Goal: Task Accomplishment & Management: Use online tool/utility

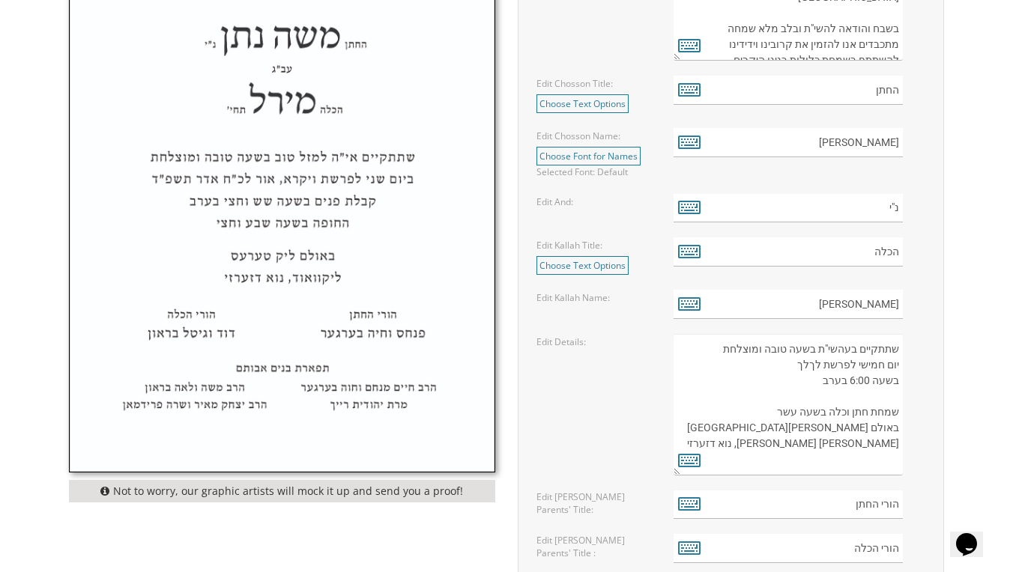
scroll to position [726, 0]
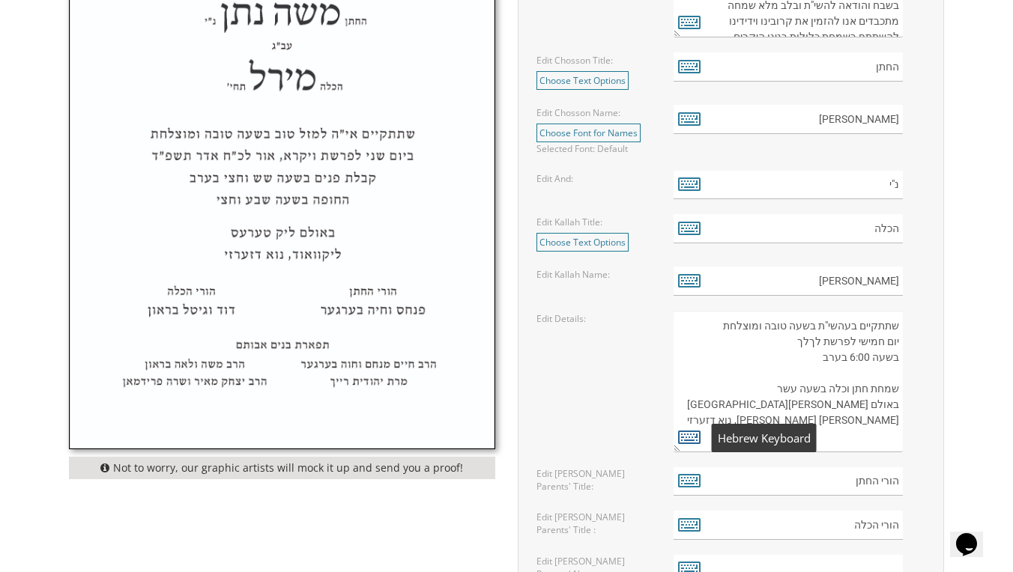
click at [689, 440] on icon at bounding box center [689, 436] width 22 height 21
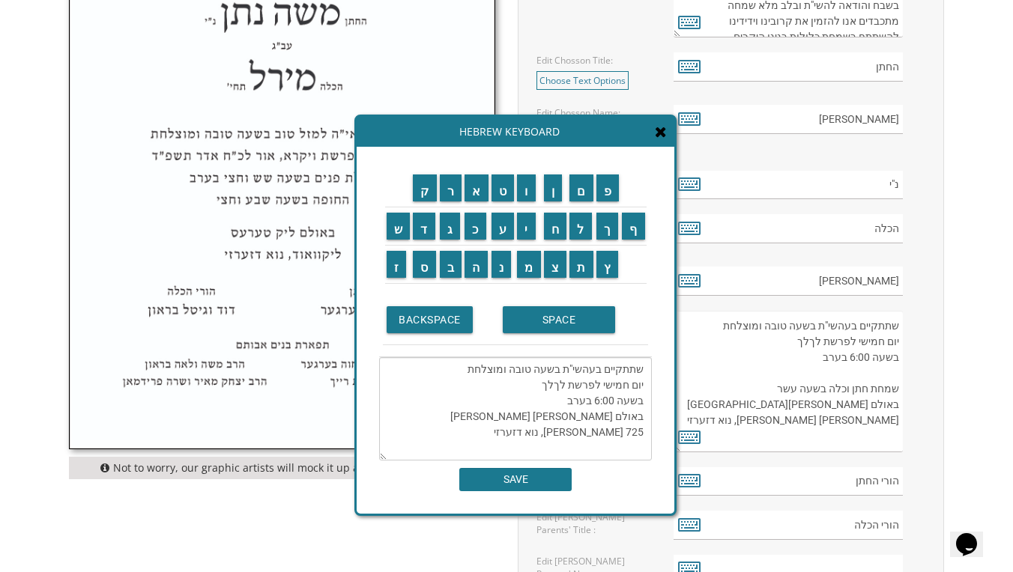
scroll to position [0, 0]
click at [589, 433] on textarea "שתתקיים בעהשי"ת בשעה טובה ומוצלחת יום חמישי לפרשת לךלך בשעה 6:00 בערב באולם [PE…" at bounding box center [515, 408] width 273 height 103
click at [644, 434] on textarea "שתתקיים בעהשי"ת בשעה טובה ומוצלחת יום חמישי לפרשת לךלך בשעה 6:00 בערב באולם [PE…" at bounding box center [515, 408] width 273 height 103
type textarea "שתתקיים בעהשי"ת בשעה טובה ומוצלחת יום חמישי לפרשת לךלך בשעה 6:00 בערב באולם [PE…"
click at [511, 470] on input "SAVE" at bounding box center [515, 479] width 112 height 23
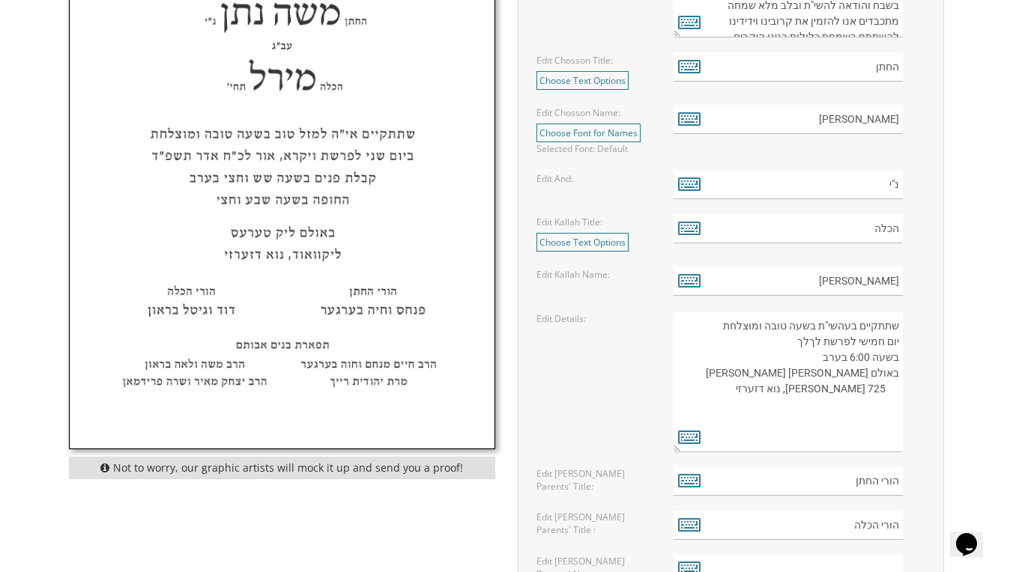
click at [787, 389] on textarea "שתתקיים בעהשי"ת בשעה טובה ומוצלחת יום חמישי לפרשת ויגש [PERSON_NAME] לו' [PERSO…" at bounding box center [787, 382] width 229 height 142
click at [886, 389] on textarea "שתתקיים בעהשי"ת בשעה טובה ומוצלחת יום חמישי לפרשת ויגש [PERSON_NAME] לו' [PERSO…" at bounding box center [787, 382] width 229 height 142
type textarea "שתתקיים בעהשי"ת בשעה טובה ומוצלחת יום חמישי לפרשת לךלך בשעה 6:00 בערב באולם [PE…"
click at [683, 482] on icon at bounding box center [689, 480] width 22 height 21
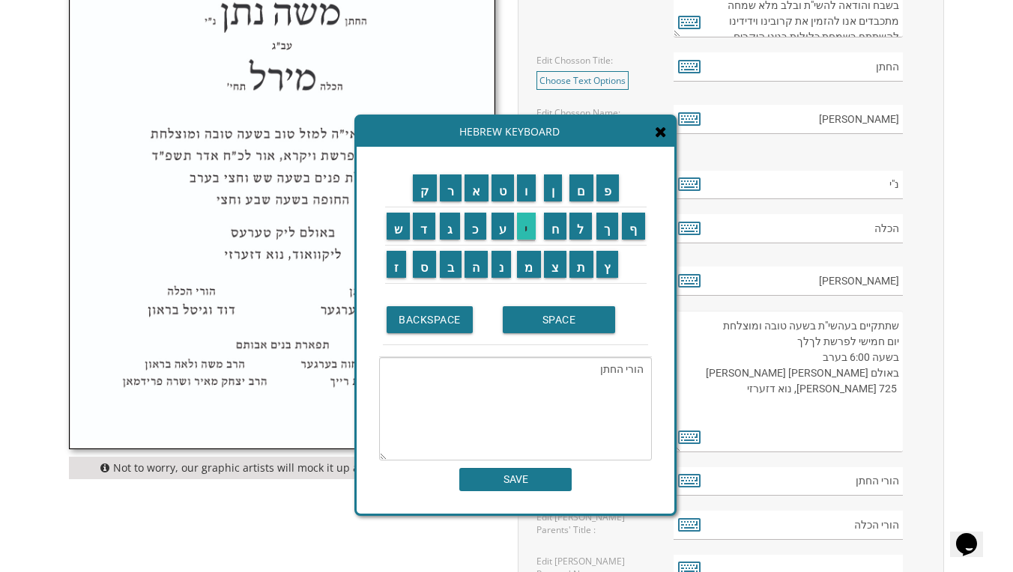
click at [530, 221] on input "י" at bounding box center [526, 226] width 19 height 27
click at [584, 374] on textarea "הורי החתןי" at bounding box center [515, 408] width 273 height 103
type textarea "ה"
click at [524, 235] on input "י" at bounding box center [526, 226] width 19 height 27
click at [497, 230] on input "ע" at bounding box center [502, 226] width 23 height 27
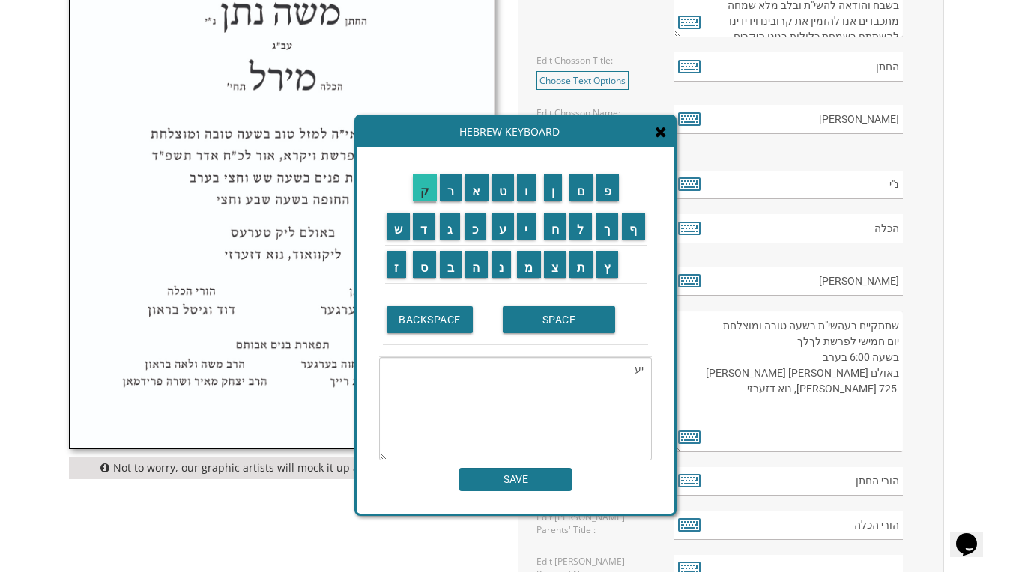
click at [425, 189] on input "ק" at bounding box center [425, 188] width 24 height 27
click at [452, 268] on input "ב" at bounding box center [451, 264] width 22 height 27
click at [534, 334] on td "SPACE" at bounding box center [573, 320] width 149 height 50
click at [533, 197] on input "ו" at bounding box center [526, 188] width 19 height 27
click at [394, 223] on input "ש" at bounding box center [398, 226] width 24 height 27
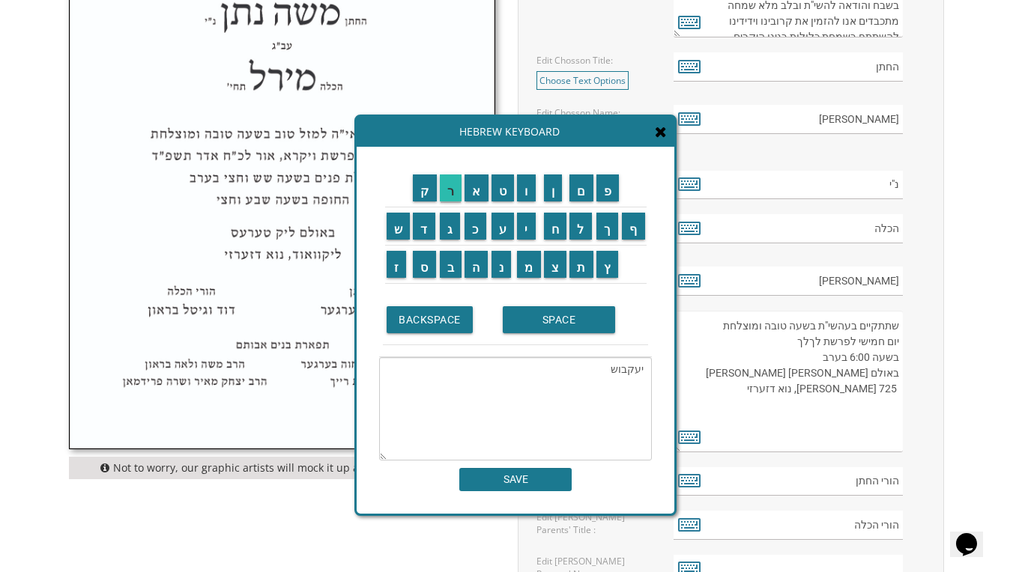
click at [448, 195] on input "ר" at bounding box center [451, 188] width 22 height 27
click at [528, 194] on input "ו" at bounding box center [526, 188] width 19 height 27
click at [552, 194] on input "ן" at bounding box center [553, 188] width 19 height 27
click at [530, 320] on input "SPACE" at bounding box center [559, 319] width 112 height 27
click at [425, 228] on input "ד" at bounding box center [424, 226] width 22 height 27
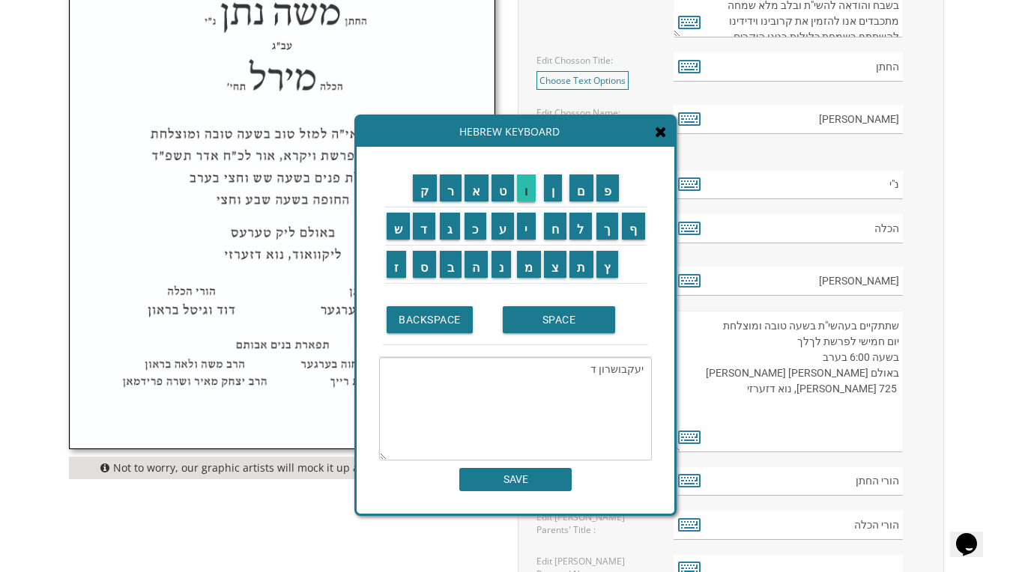
click at [522, 195] on input "ו" at bounding box center [526, 188] width 19 height 27
click at [527, 232] on input "י" at bounding box center [526, 226] width 19 height 27
click at [430, 194] on input "ק" at bounding box center [425, 188] width 24 height 27
click at [625, 374] on textarea "[PERSON_NAME]" at bounding box center [515, 408] width 273 height 103
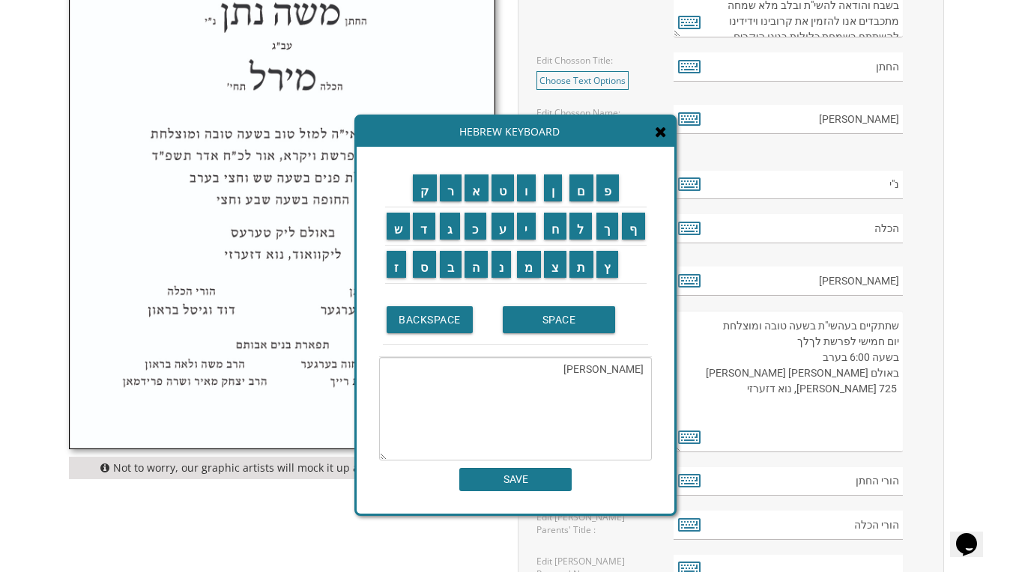
type textarea "[PERSON_NAME]"
click at [485, 481] on input "SAVE" at bounding box center [515, 479] width 112 height 23
type input "[PERSON_NAME]"
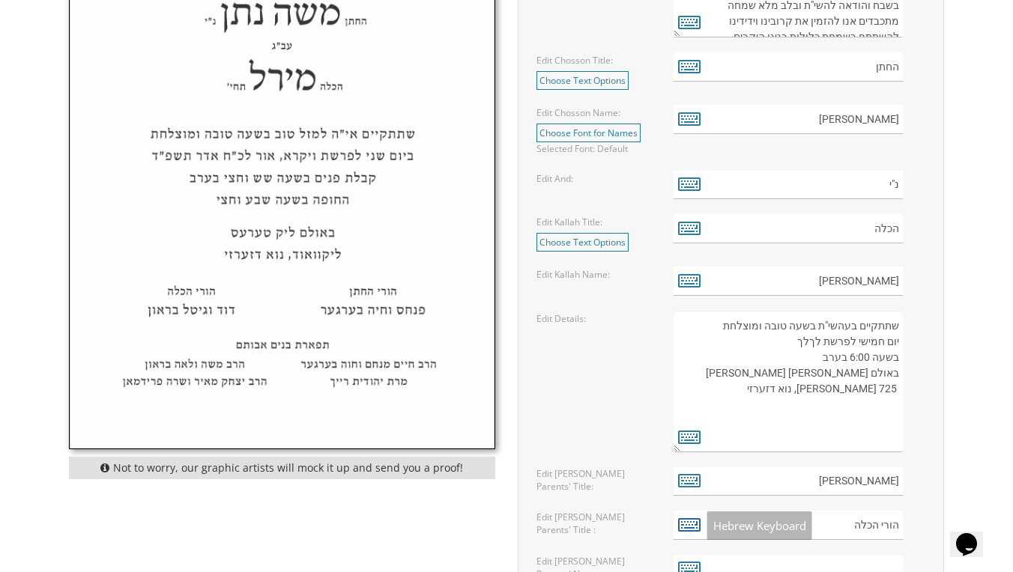
click at [686, 522] on icon at bounding box center [689, 524] width 22 height 21
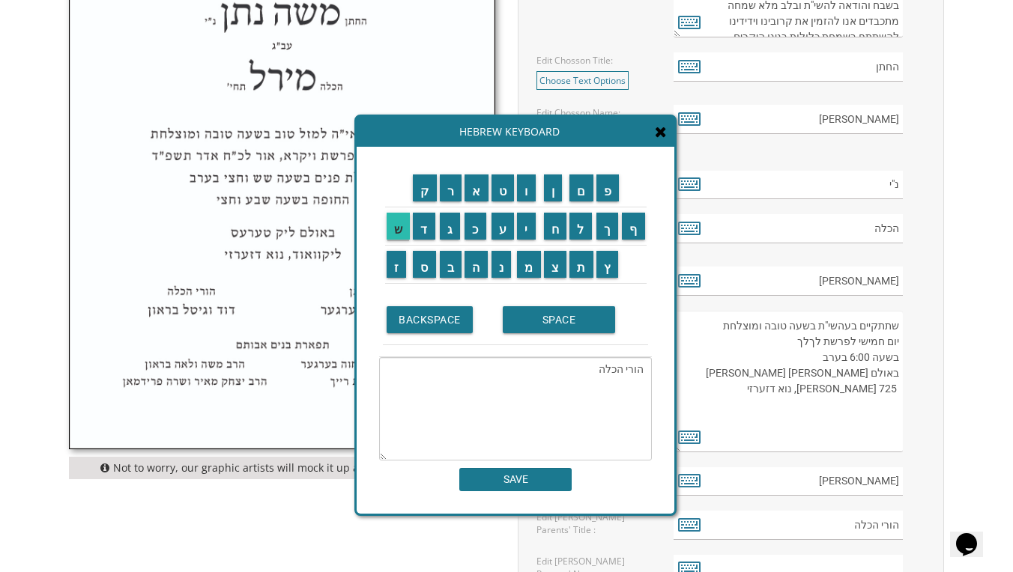
click at [398, 219] on input "ש" at bounding box center [398, 226] width 24 height 27
click at [529, 257] on input "מ" at bounding box center [529, 264] width 24 height 27
click at [498, 228] on input "ע" at bounding box center [502, 226] width 23 height 27
click at [526, 195] on input "ו" at bounding box center [526, 188] width 19 height 27
click at [554, 186] on input "ן" at bounding box center [553, 188] width 19 height 27
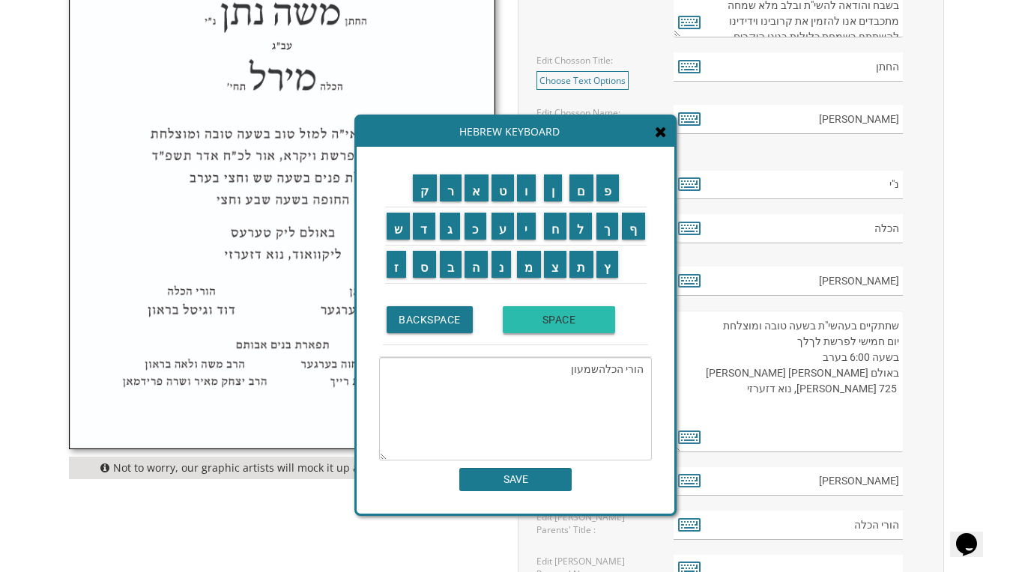
click at [536, 324] on input "SPACE" at bounding box center [559, 319] width 112 height 27
click at [531, 192] on input "ו" at bounding box center [526, 188] width 19 height 27
click at [454, 184] on input "ר" at bounding box center [451, 188] width 22 height 27
click at [556, 239] on input "ח" at bounding box center [555, 226] width 23 height 27
click at [572, 239] on input "ל" at bounding box center [580, 226] width 22 height 27
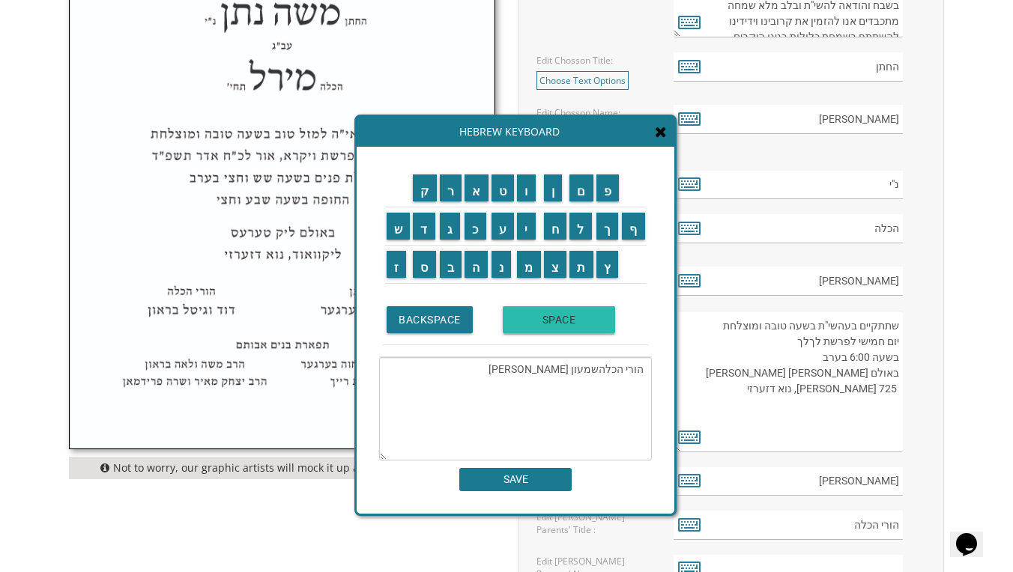
click at [533, 316] on input "SPACE" at bounding box center [559, 319] width 112 height 27
click at [472, 187] on input "א" at bounding box center [476, 188] width 24 height 27
click at [446, 261] on input "ב" at bounding box center [451, 264] width 22 height 27
click at [443, 188] on input "ר" at bounding box center [451, 188] width 22 height 27
click at [473, 267] on input "ה" at bounding box center [475, 264] width 23 height 27
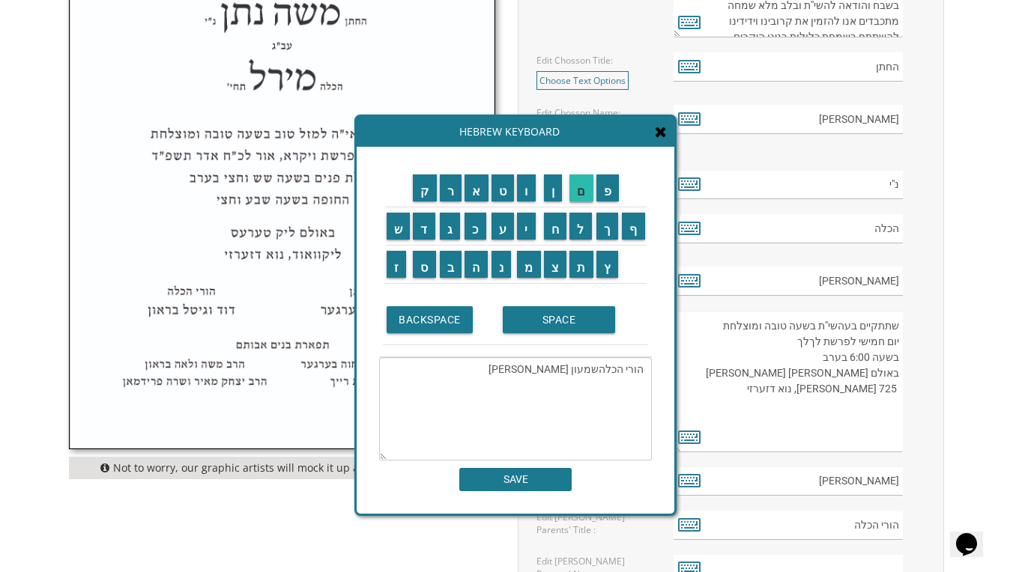
click at [592, 187] on input "ם" at bounding box center [581, 188] width 24 height 27
type textarea "הורי הכלהשמעון [PERSON_NAME]"
click at [503, 475] on input "SAVE" at bounding box center [515, 479] width 112 height 23
type input "הורי הכלהשמעון [PERSON_NAME]"
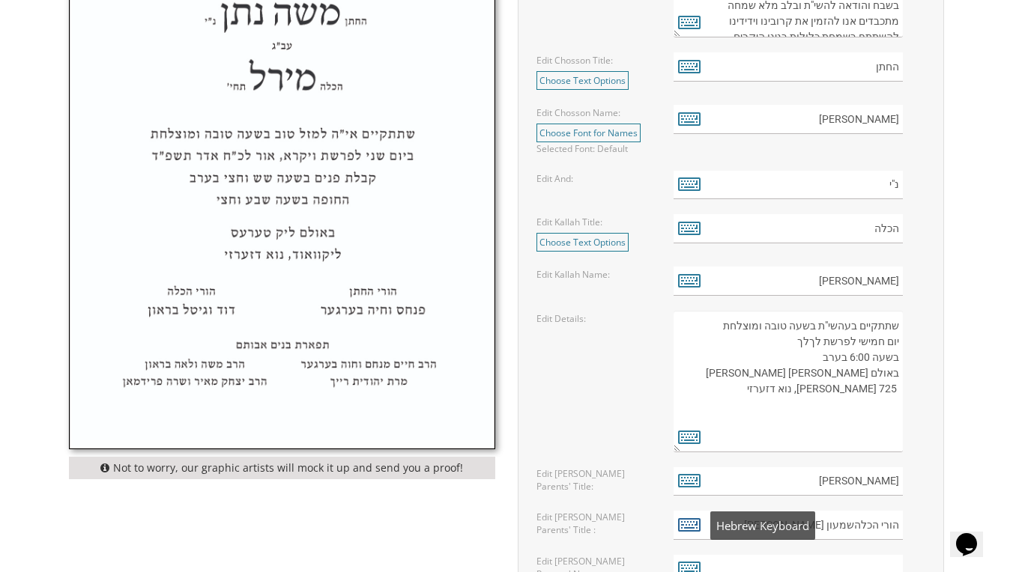
click at [696, 521] on icon at bounding box center [689, 524] width 22 height 21
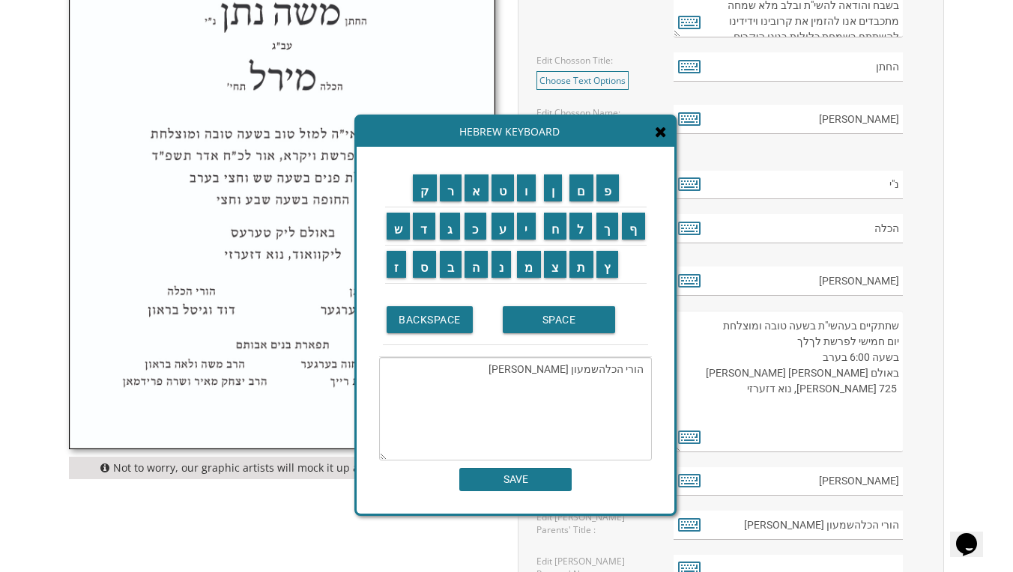
click at [600, 371] on textarea "הורי הכלהשמעון [PERSON_NAME]" at bounding box center [515, 408] width 273 height 103
type textarea "[PERSON_NAME] [PERSON_NAME]"
click at [506, 475] on input "SAVE" at bounding box center [515, 479] width 112 height 23
type input "[PERSON_NAME] [PERSON_NAME]"
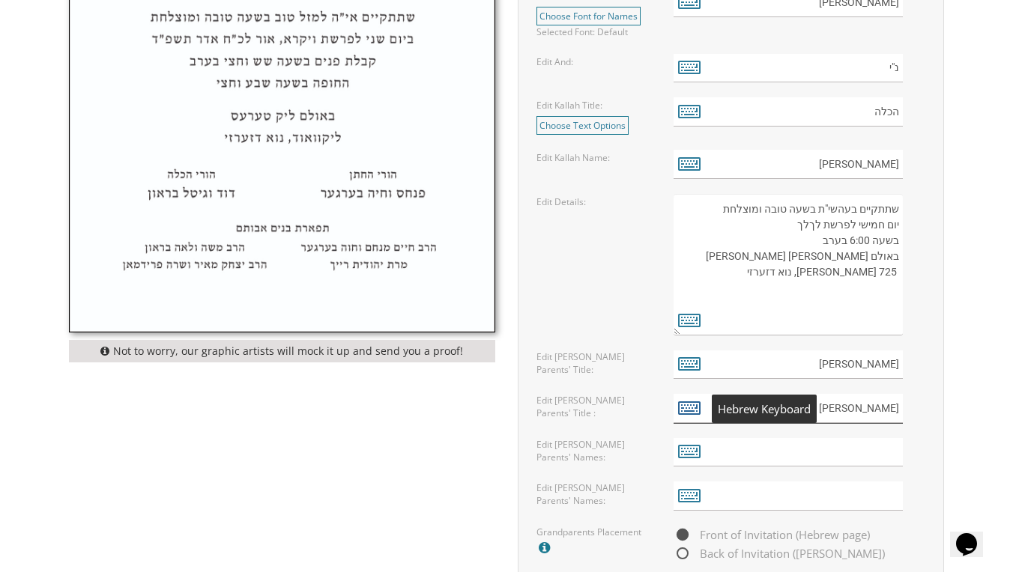
scroll to position [856, 0]
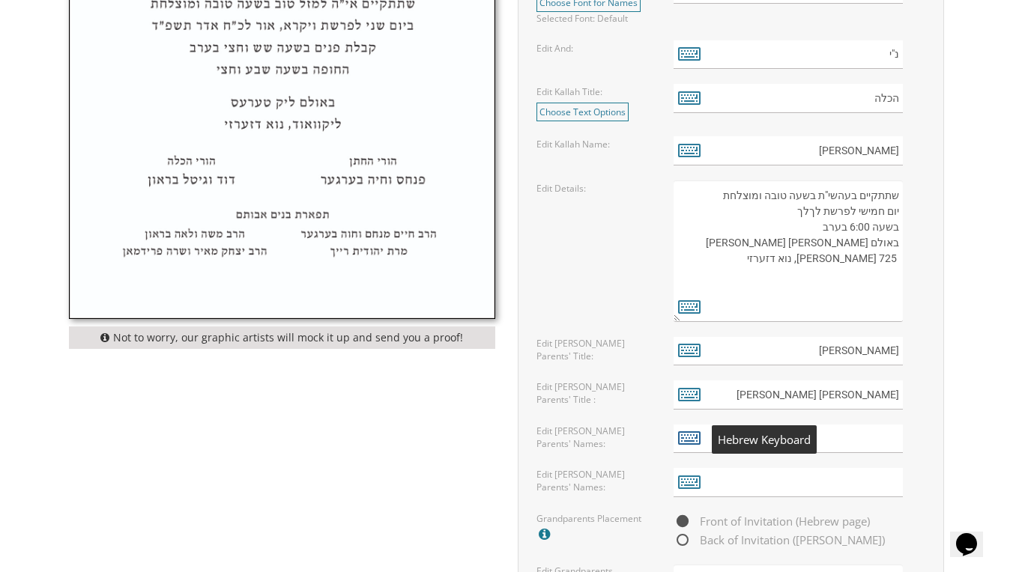
click at [690, 443] on icon at bounding box center [689, 437] width 22 height 21
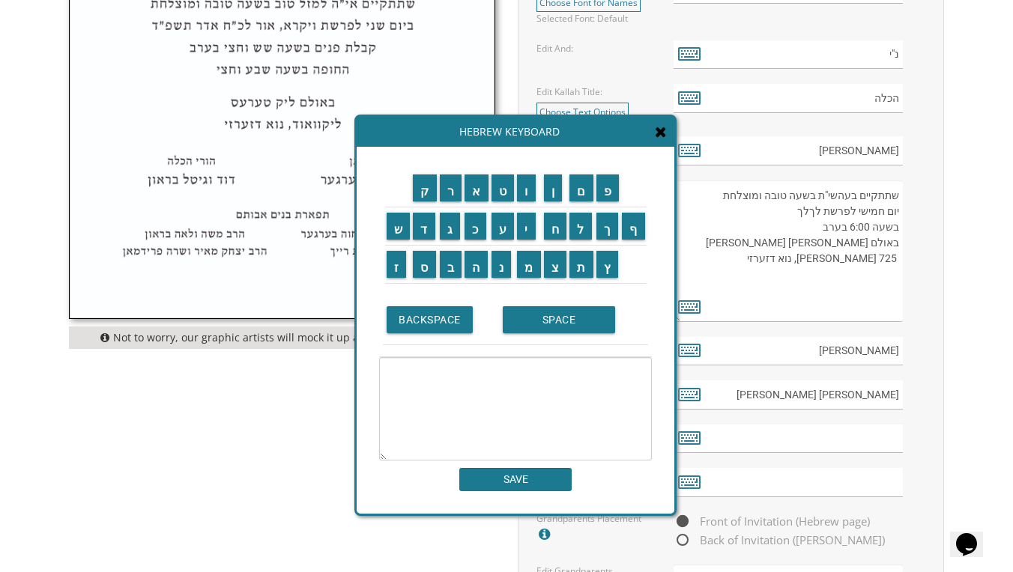
click at [661, 133] on icon at bounding box center [661, 131] width 12 height 15
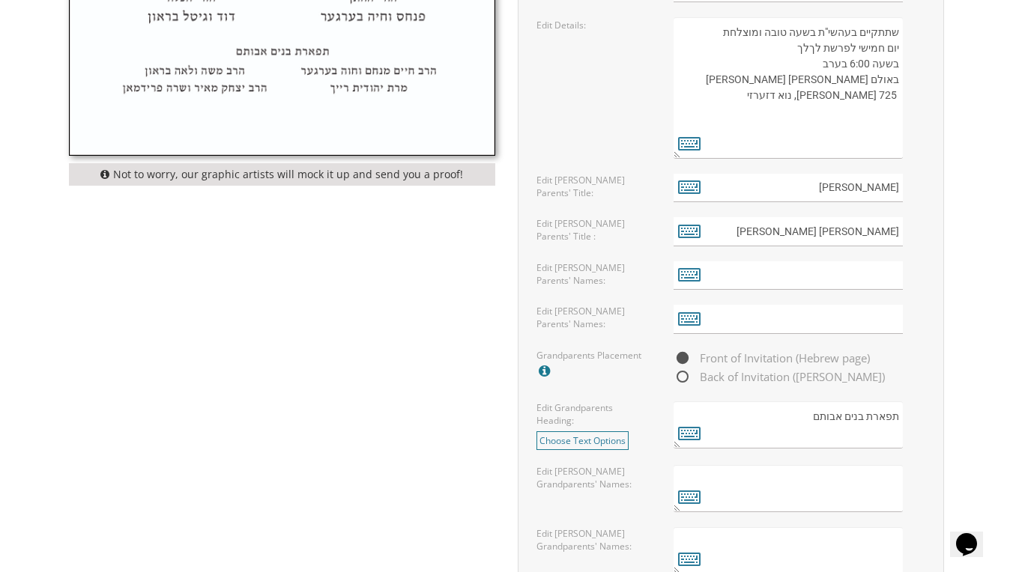
scroll to position [1022, 0]
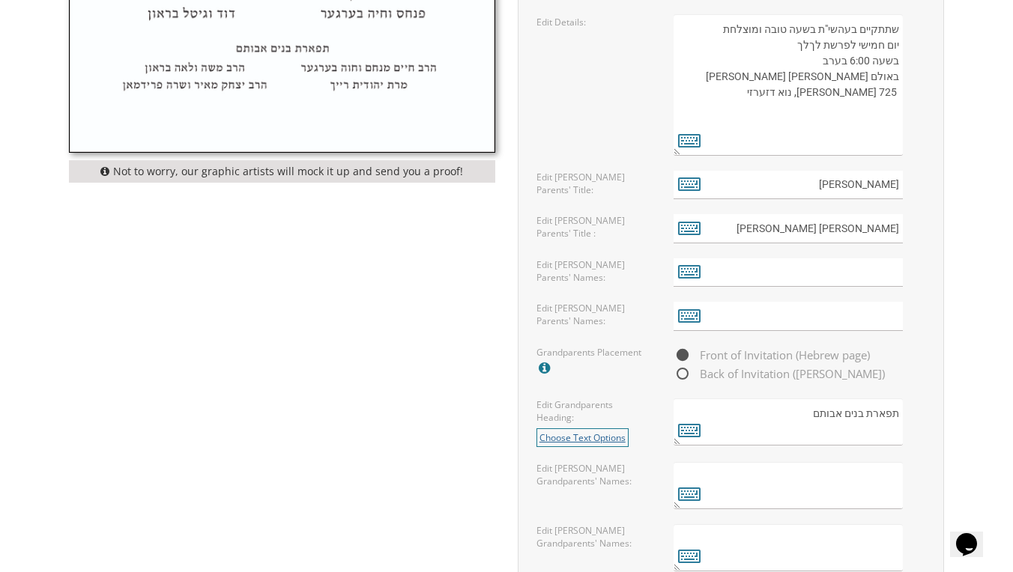
click at [611, 440] on link "Choose Text Options" at bounding box center [582, 437] width 92 height 19
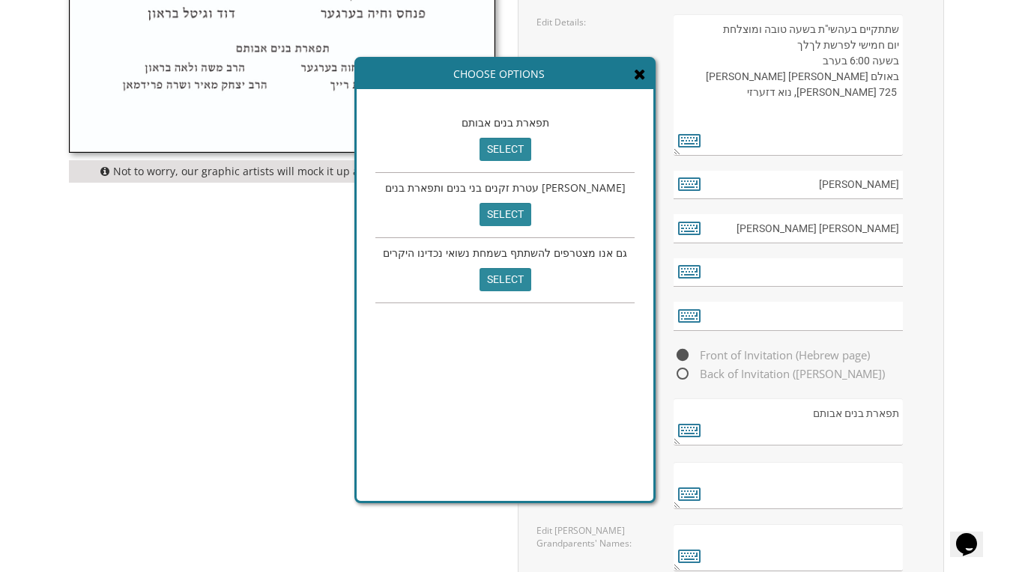
click at [486, 291] on input "select" at bounding box center [505, 279] width 52 height 23
type textarea "גם אנו מצטרפים להשתתף בשמחת נשואי נכדינו היקרים"
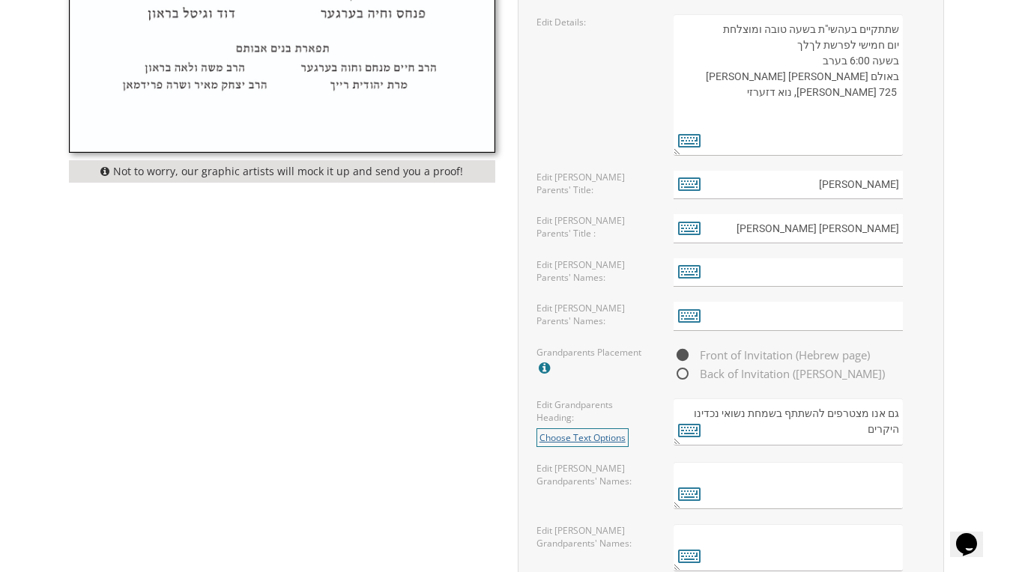
click at [620, 436] on link "Choose Text Options" at bounding box center [582, 437] width 92 height 19
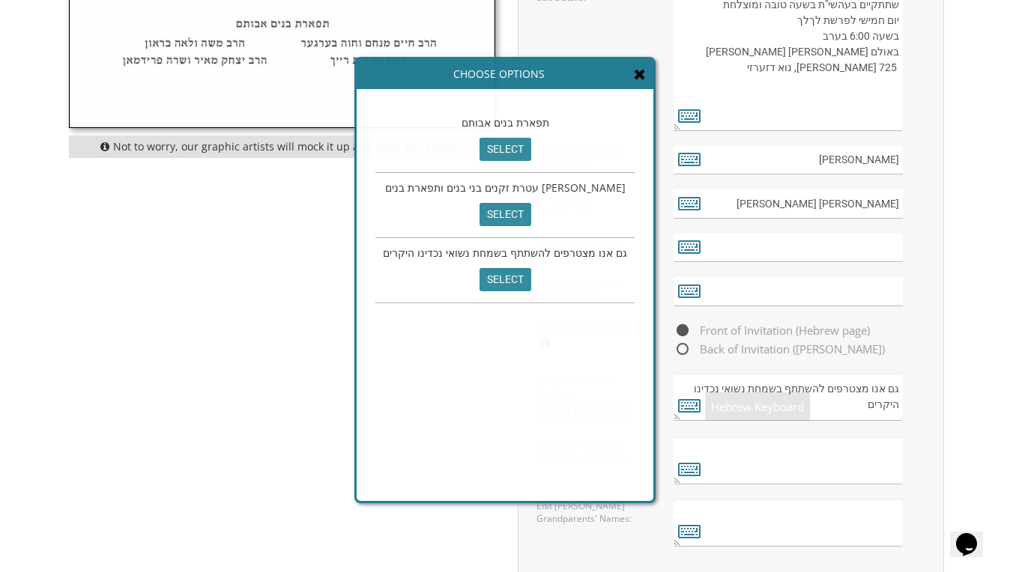
scroll to position [1053, 0]
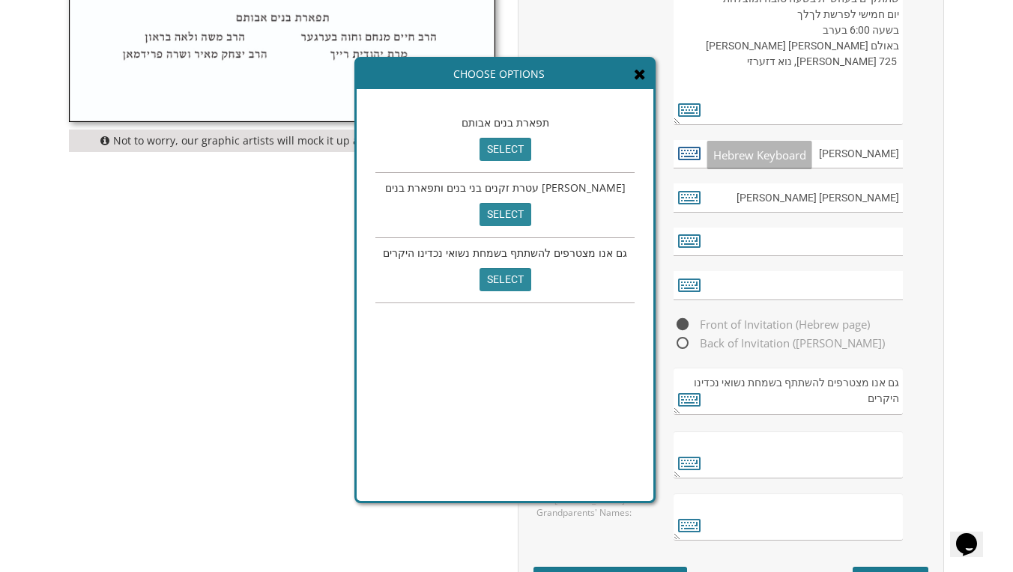
click at [697, 157] on icon at bounding box center [689, 152] width 22 height 21
type textarea "[PERSON_NAME]"
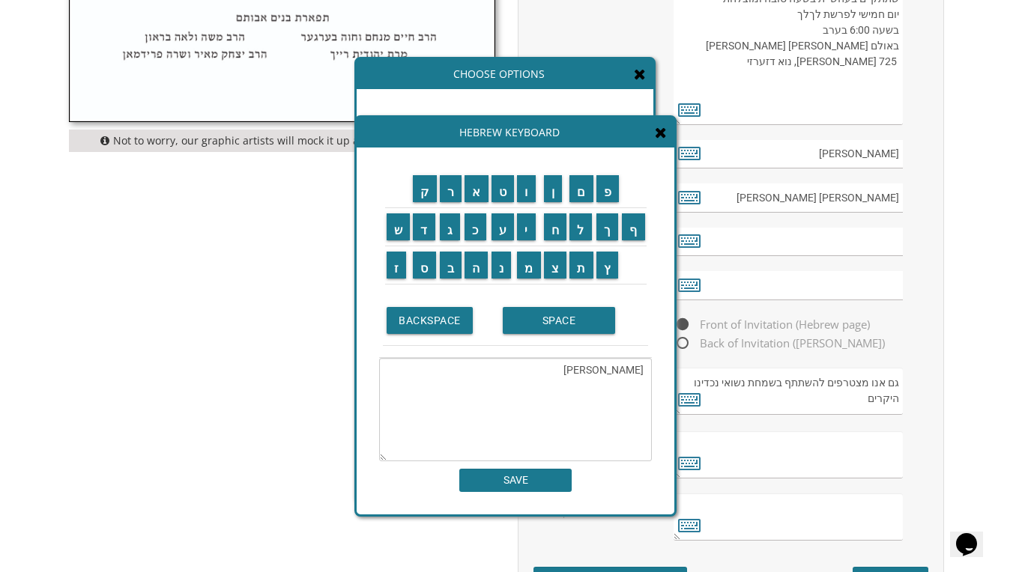
click at [634, 76] on icon at bounding box center [640, 74] width 12 height 15
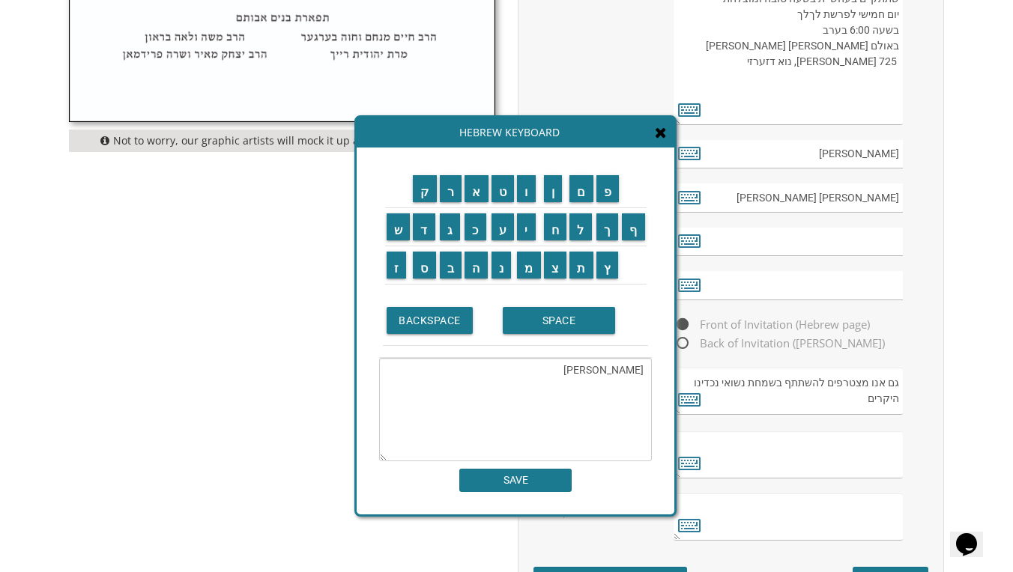
click at [551, 363] on textarea "[PERSON_NAME]" at bounding box center [515, 409] width 273 height 103
click at [507, 482] on input "SAVE" at bounding box center [515, 480] width 112 height 23
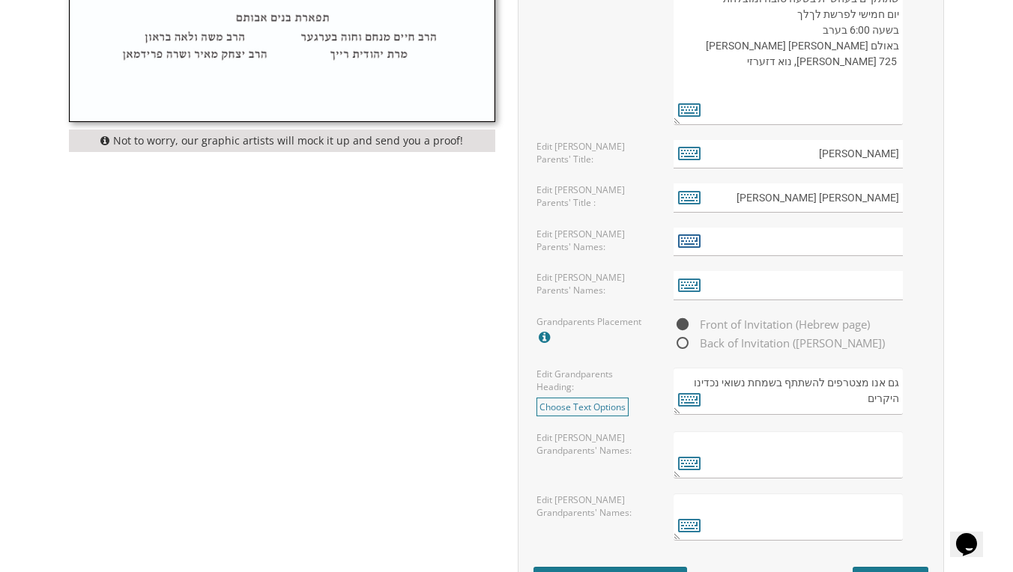
drag, startPoint x: 507, startPoint y: 482, endPoint x: 688, endPoint y: 245, distance: 298.7
click at [688, 245] on icon at bounding box center [689, 240] width 22 height 21
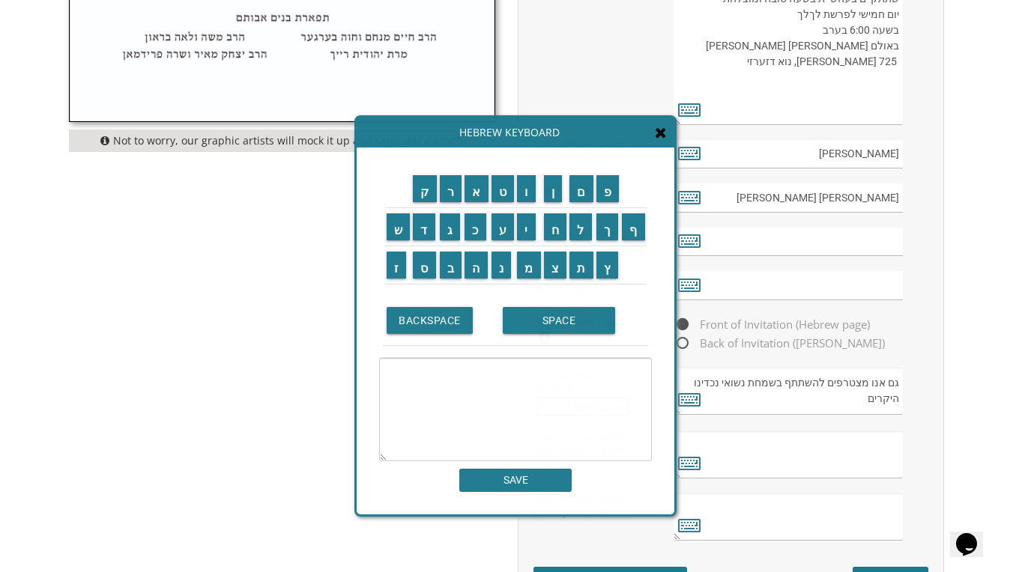
click at [508, 385] on textarea at bounding box center [515, 409] width 273 height 103
paste textarea "[PERSON_NAME]"
type textarea "[PERSON_NAME]"
click at [482, 481] on input "SAVE" at bounding box center [515, 480] width 112 height 23
type input "[PERSON_NAME]"
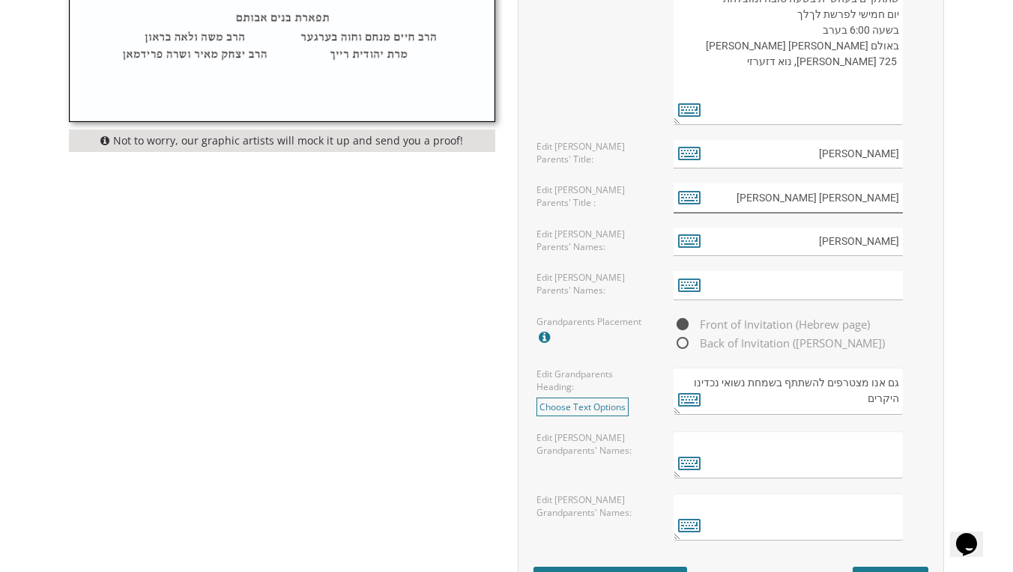
click at [801, 196] on input "[PERSON_NAME] [PERSON_NAME]" at bounding box center [787, 198] width 229 height 29
click at [685, 198] on icon at bounding box center [689, 196] width 22 height 21
type textarea "[PERSON_NAME] [PERSON_NAME]"
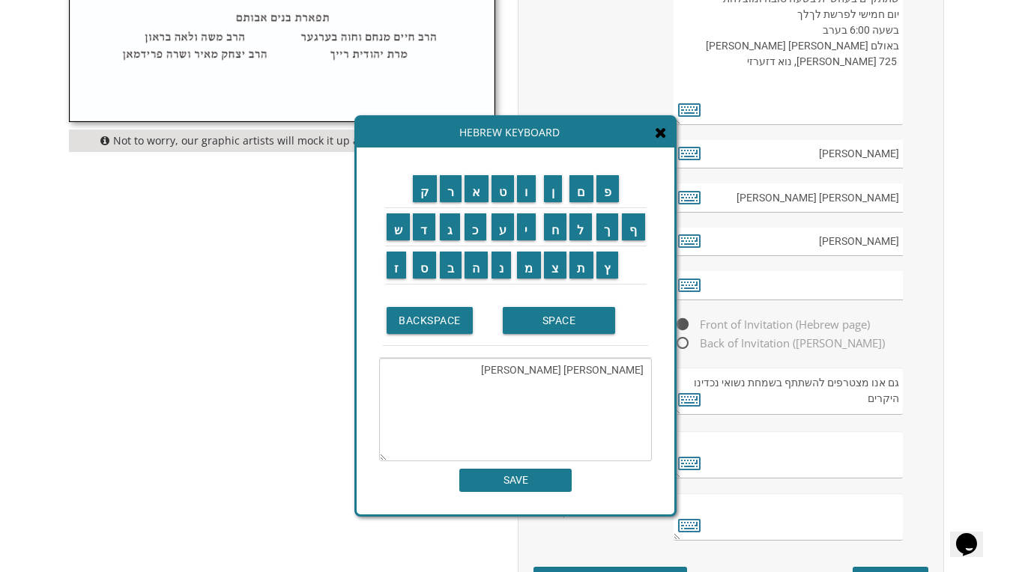
click at [539, 375] on textarea "[PERSON_NAME] [PERSON_NAME]" at bounding box center [515, 409] width 273 height 103
click at [530, 477] on input "SAVE" at bounding box center [515, 480] width 112 height 23
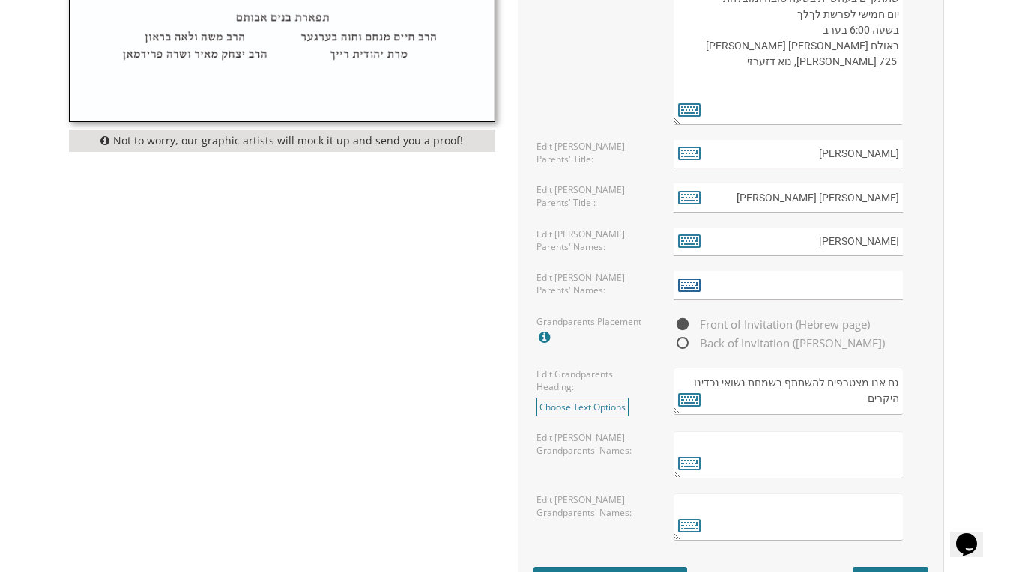
click at [685, 290] on icon at bounding box center [689, 284] width 22 height 21
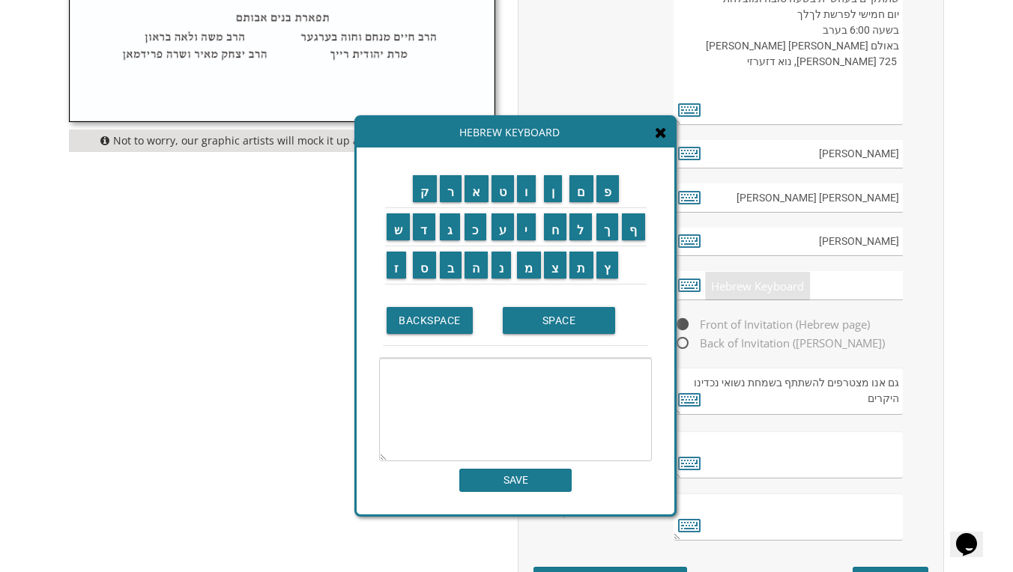
click at [537, 436] on textarea at bounding box center [515, 409] width 273 height 103
paste textarea "[PERSON_NAME] [PERSON_NAME]"
type textarea "[PERSON_NAME] [PERSON_NAME]"
click at [497, 484] on input "SAVE" at bounding box center [515, 480] width 112 height 23
type input "[PERSON_NAME] [PERSON_NAME]"
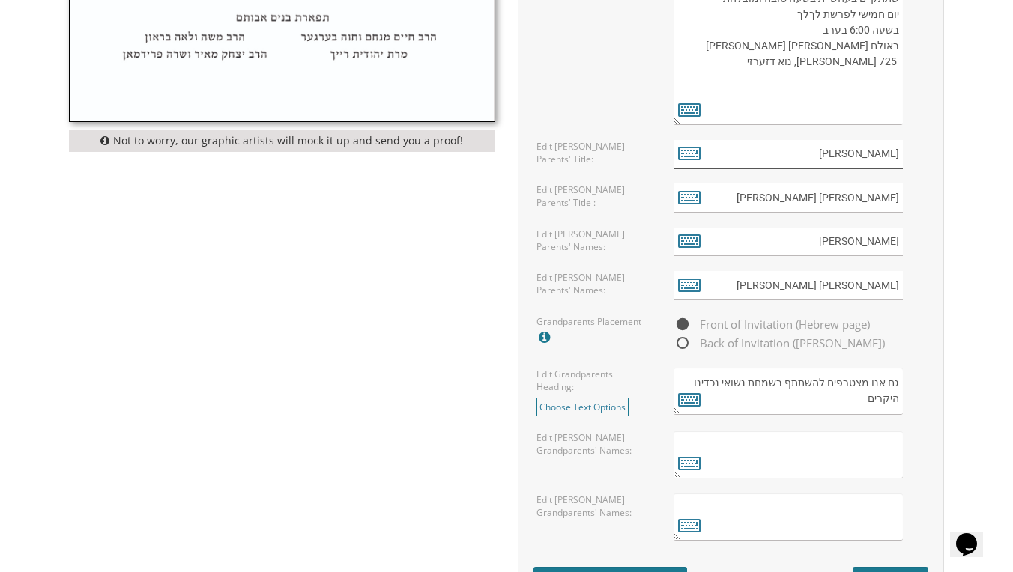
click at [676, 154] on input "[PERSON_NAME]" at bounding box center [787, 154] width 229 height 29
drag, startPoint x: 676, startPoint y: 154, endPoint x: 688, endPoint y: 153, distance: 12.8
click at [688, 153] on icon at bounding box center [689, 152] width 22 height 21
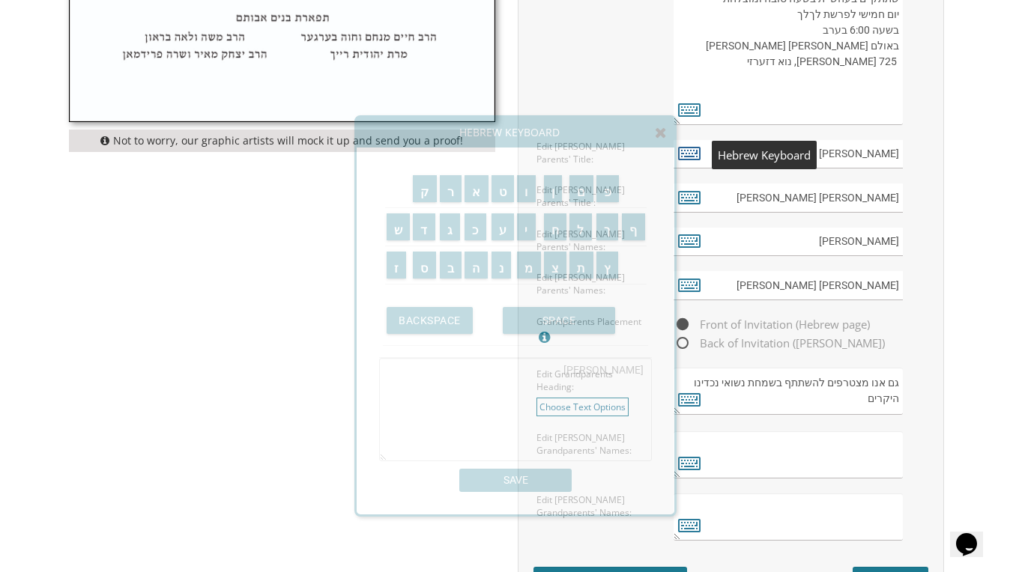
click at [688, 153] on icon at bounding box center [689, 152] width 22 height 21
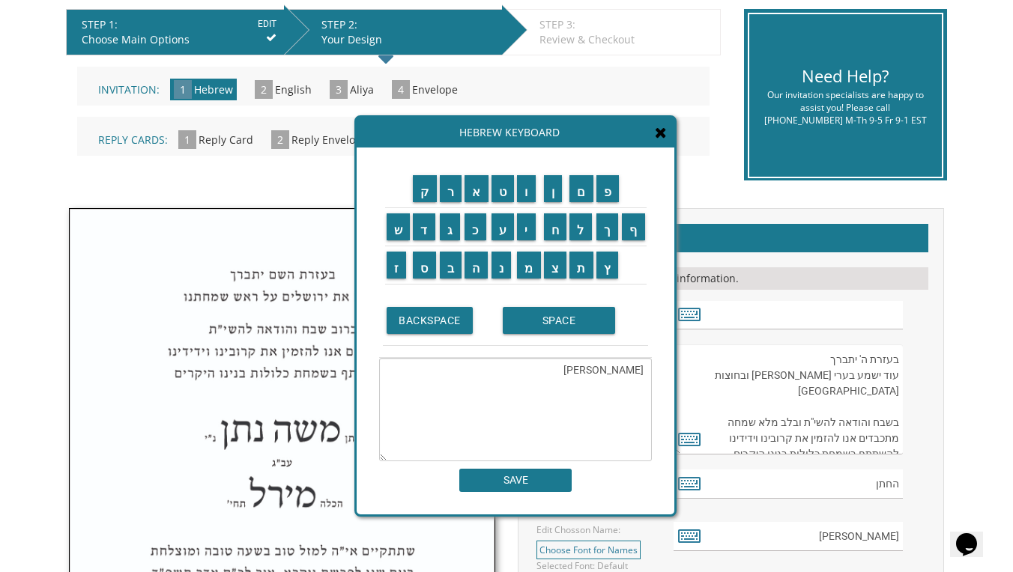
scroll to position [273, 0]
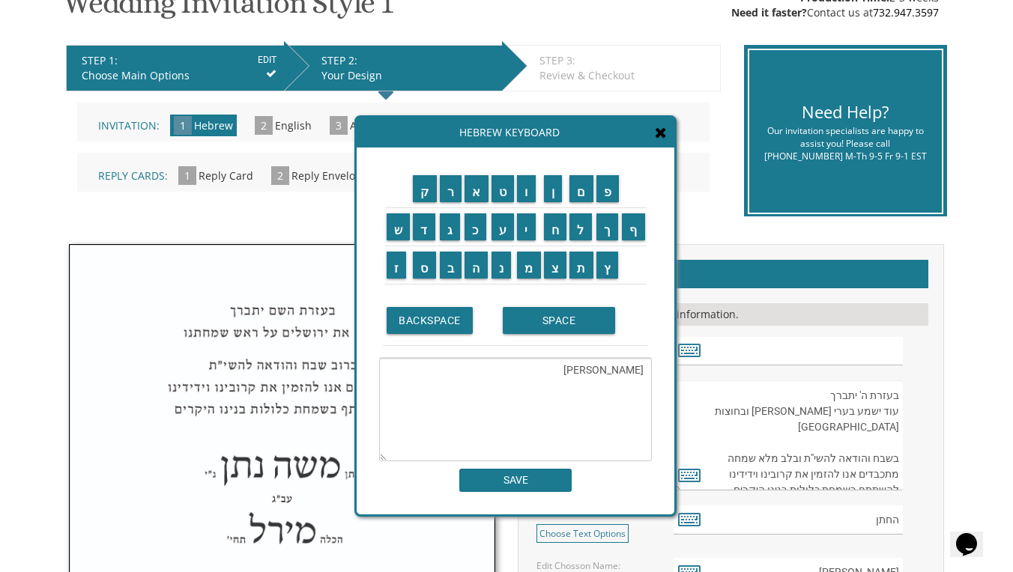
click at [508, 482] on input "SAVE" at bounding box center [515, 480] width 112 height 23
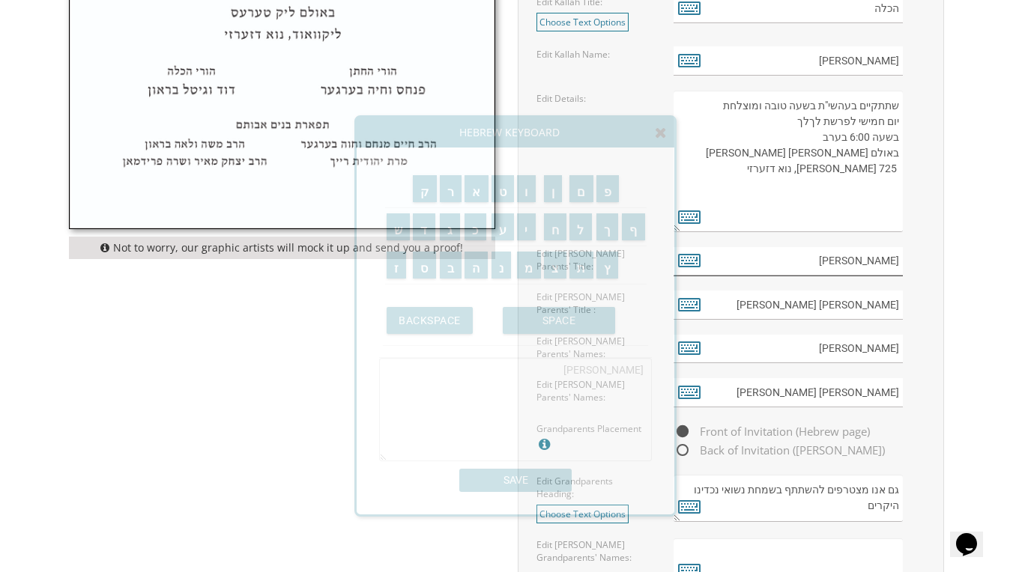
scroll to position [947, 0]
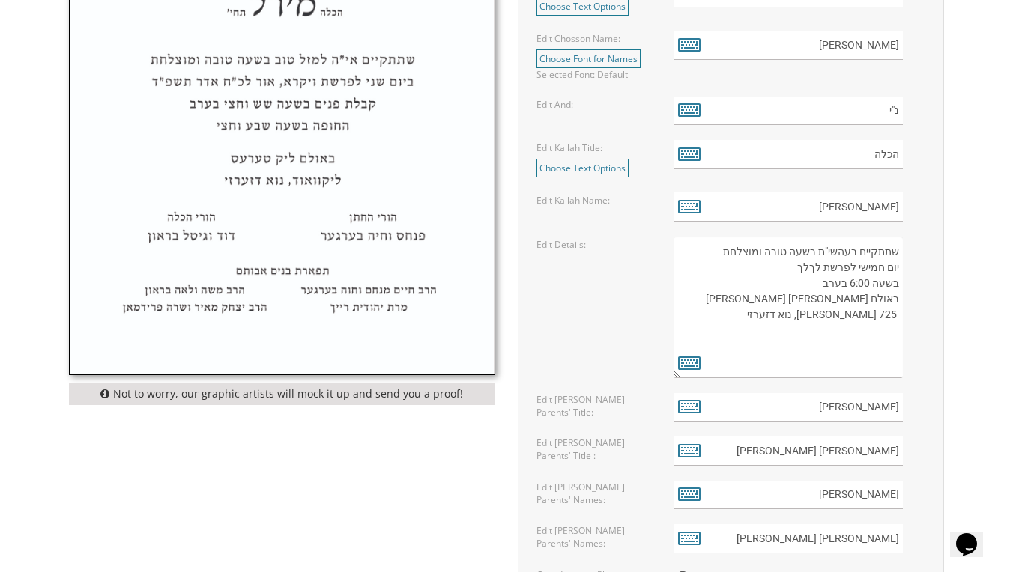
scroll to position [778, 0]
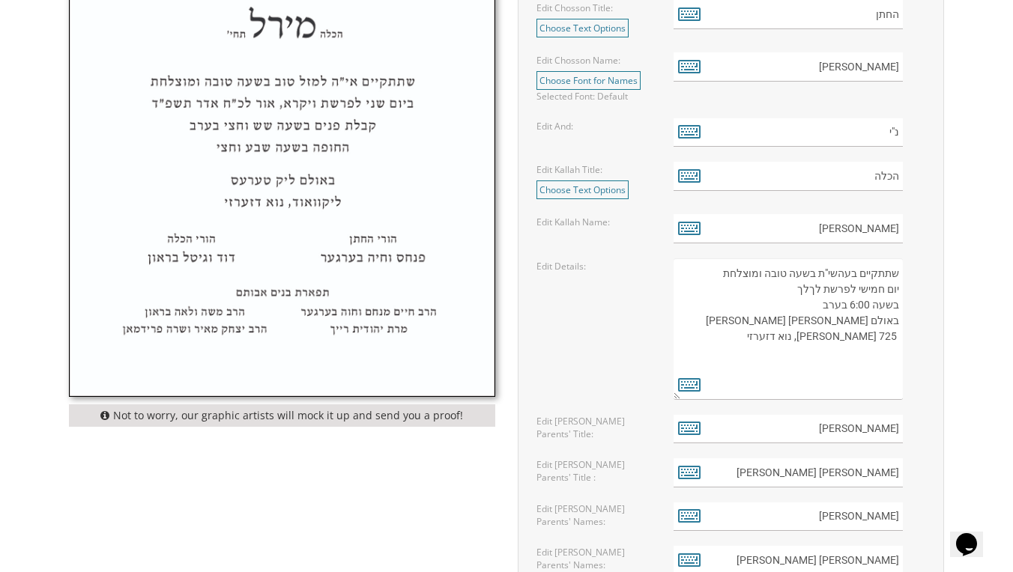
click at [406, 239] on img at bounding box center [282, 67] width 425 height 657
click at [682, 421] on icon at bounding box center [689, 427] width 22 height 21
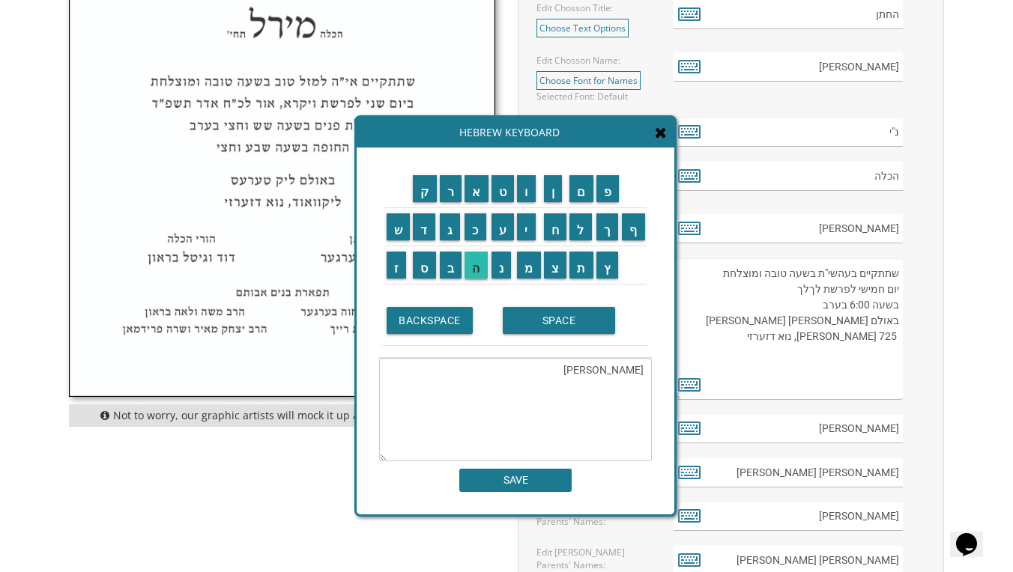
click at [479, 264] on input "ה" at bounding box center [475, 265] width 23 height 27
click at [535, 188] on input "ו" at bounding box center [526, 188] width 19 height 27
click at [447, 200] on input "ר" at bounding box center [451, 188] width 22 height 27
click at [520, 234] on input "י" at bounding box center [526, 226] width 19 height 27
type textarea "[PERSON_NAME]"
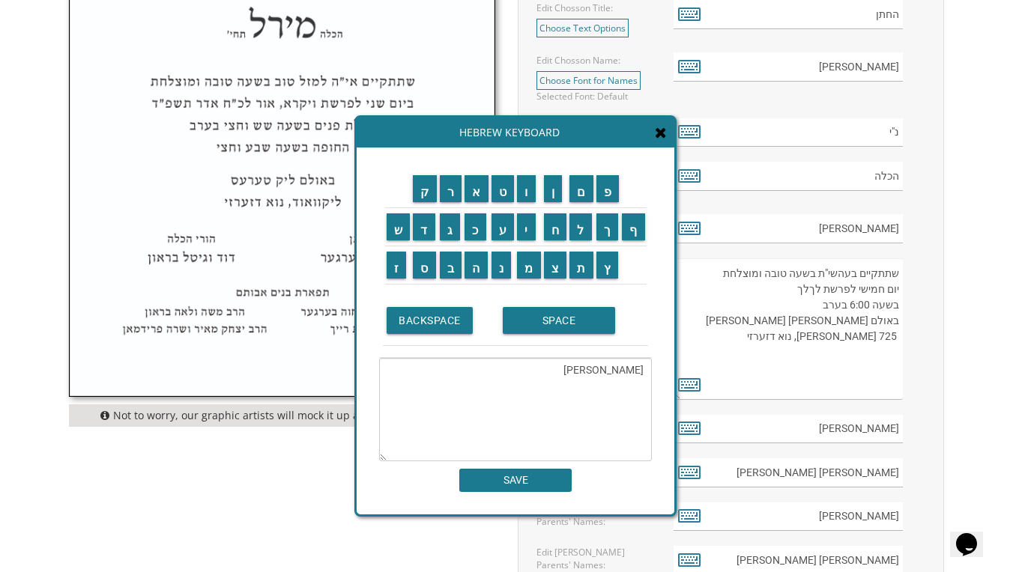
click at [548, 370] on textarea "[PERSON_NAME]" at bounding box center [515, 409] width 273 height 103
click at [474, 267] on input "ה" at bounding box center [475, 265] width 23 height 27
click at [520, 199] on input "ו" at bounding box center [526, 188] width 19 height 27
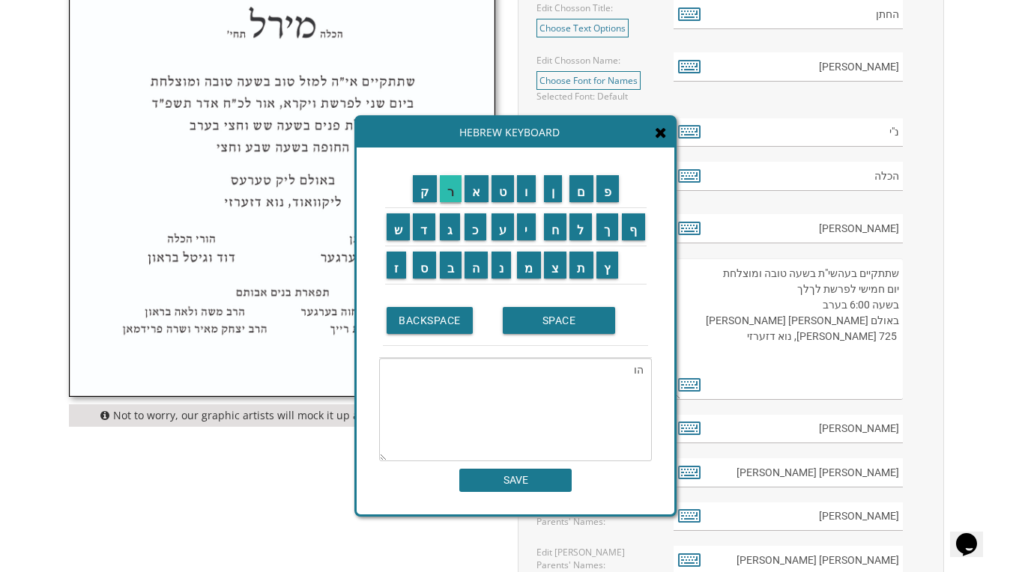
click at [452, 194] on input "ר" at bounding box center [451, 188] width 22 height 27
click at [525, 225] on input "י" at bounding box center [526, 226] width 19 height 27
click at [507, 319] on input "SPACE" at bounding box center [559, 320] width 112 height 27
click at [479, 264] on input "ה" at bounding box center [475, 265] width 23 height 27
click at [563, 232] on input "ח" at bounding box center [555, 226] width 23 height 27
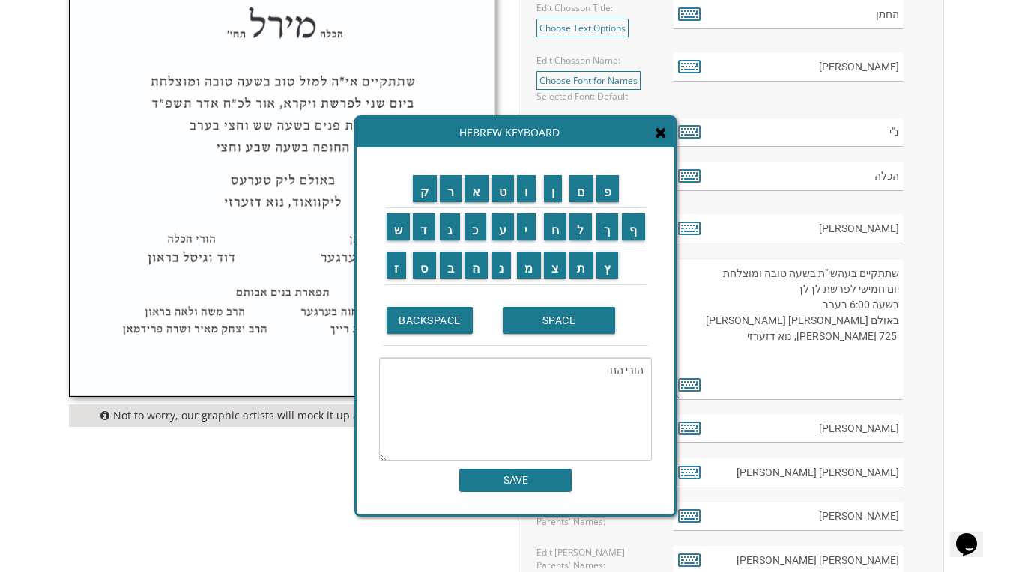
click at [593, 282] on td "ת" at bounding box center [581, 265] width 27 height 38
click at [589, 279] on td "ת" at bounding box center [581, 265] width 27 height 38
click at [581, 259] on input "ת" at bounding box center [581, 265] width 24 height 27
click at [551, 188] on input "ן" at bounding box center [553, 188] width 19 height 27
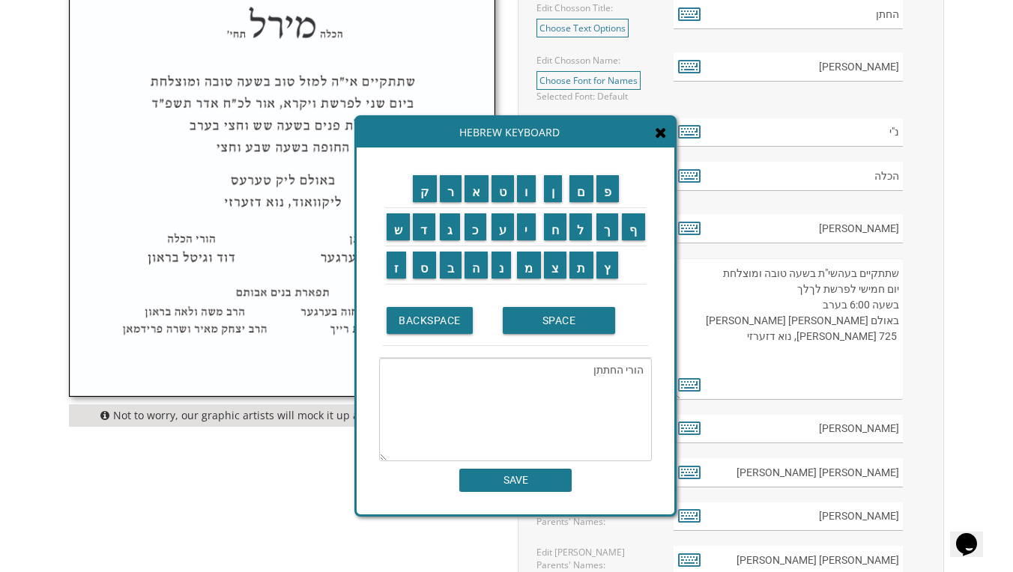
click at [602, 378] on textarea "הורי החתתן" at bounding box center [515, 409] width 273 height 103
click at [602, 371] on textarea "הורי החתתן" at bounding box center [515, 409] width 273 height 103
type textarea "הורי החתן"
click at [538, 484] on input "SAVE" at bounding box center [515, 480] width 112 height 23
type input "הורי החתן"
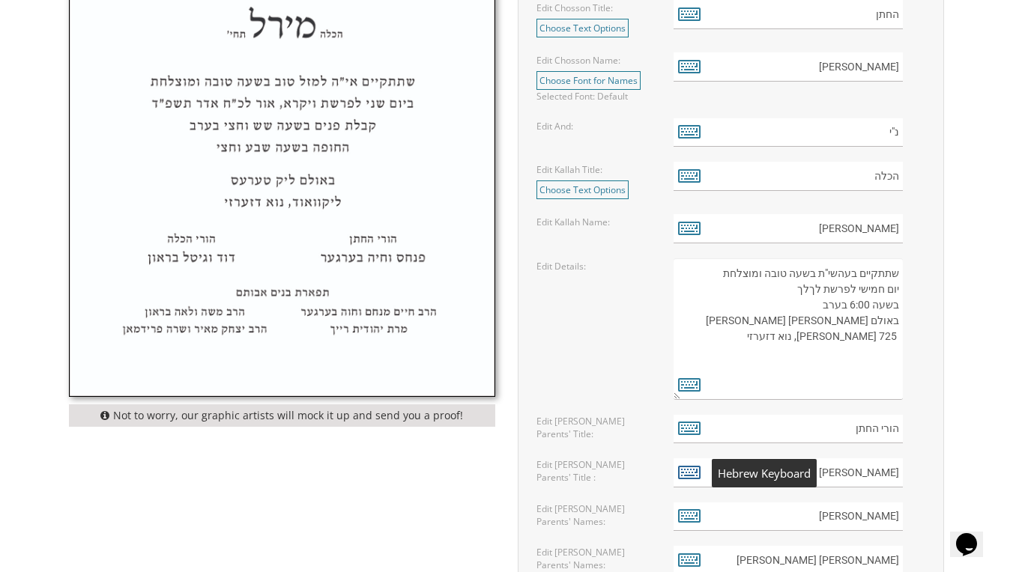
click at [697, 474] on icon at bounding box center [689, 471] width 22 height 21
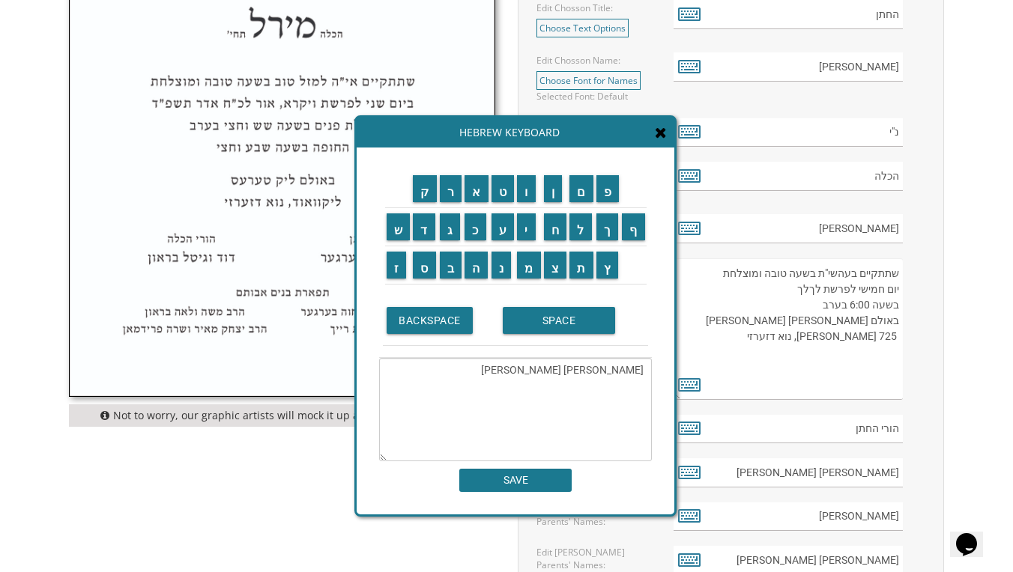
click at [551, 372] on textarea "[PERSON_NAME] [PERSON_NAME]" at bounding box center [515, 409] width 273 height 103
type textarea "ש"
click at [478, 273] on input "ה" at bounding box center [475, 265] width 23 height 27
click at [533, 186] on input "ו" at bounding box center [526, 188] width 19 height 27
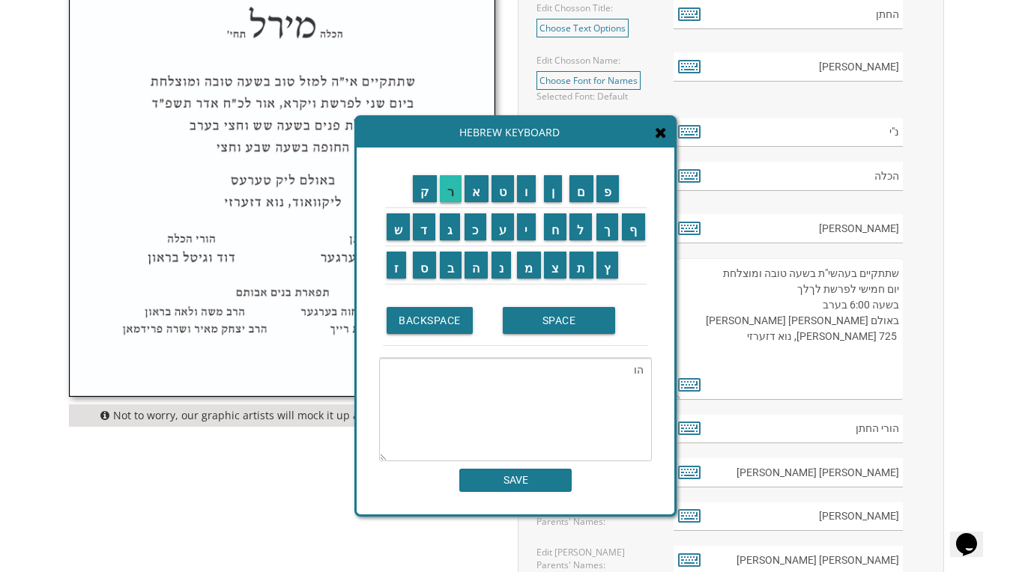
click at [449, 182] on input "ר" at bounding box center [451, 188] width 22 height 27
click at [533, 229] on input "י" at bounding box center [526, 226] width 19 height 27
click at [560, 321] on input "SPACE" at bounding box center [559, 320] width 112 height 27
click at [482, 269] on input "ה" at bounding box center [475, 265] width 23 height 27
click at [473, 235] on input "כ" at bounding box center [475, 226] width 22 height 27
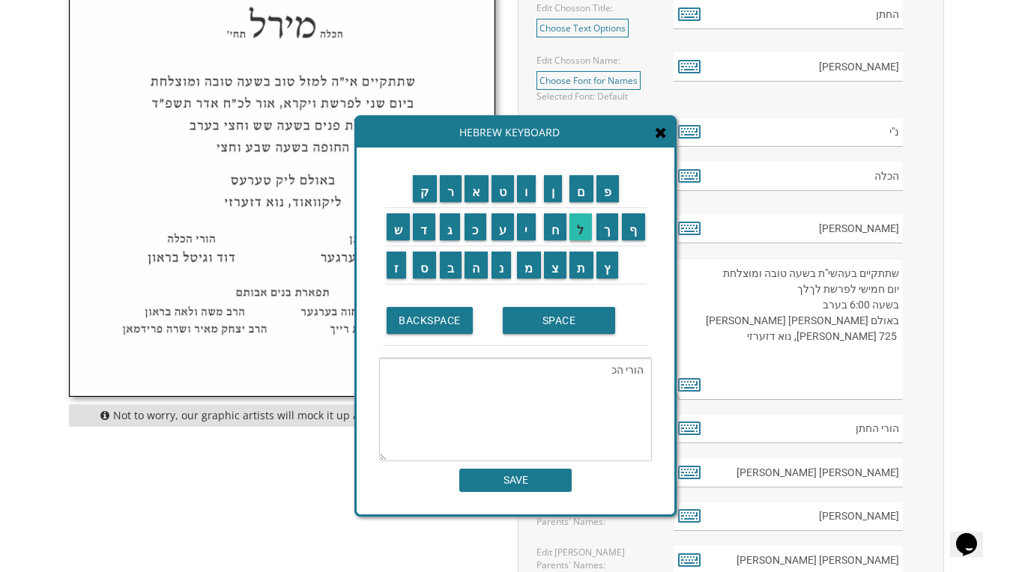
click at [576, 233] on input "ל" at bounding box center [580, 226] width 22 height 27
click at [479, 266] on input "ה" at bounding box center [475, 265] width 23 height 27
type textarea "הורי הכלה"
click at [494, 481] on input "SAVE" at bounding box center [515, 480] width 112 height 23
type input "הורי הכלה"
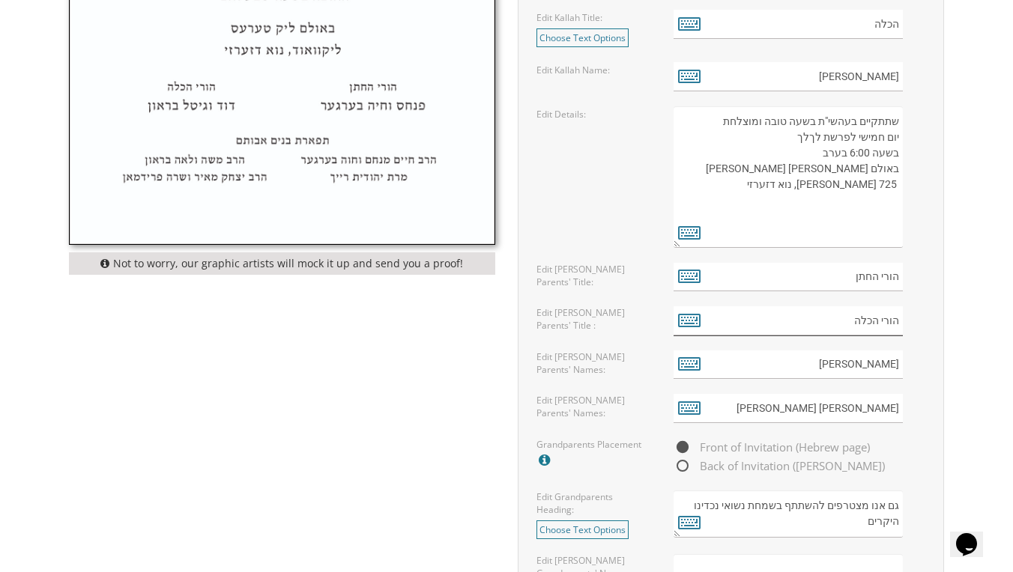
scroll to position [930, 0]
click at [685, 521] on icon at bounding box center [689, 522] width 22 height 21
type textarea "גם אנו מצטרפים להשתתף בשמחת נשואי נכדינו היקרים"
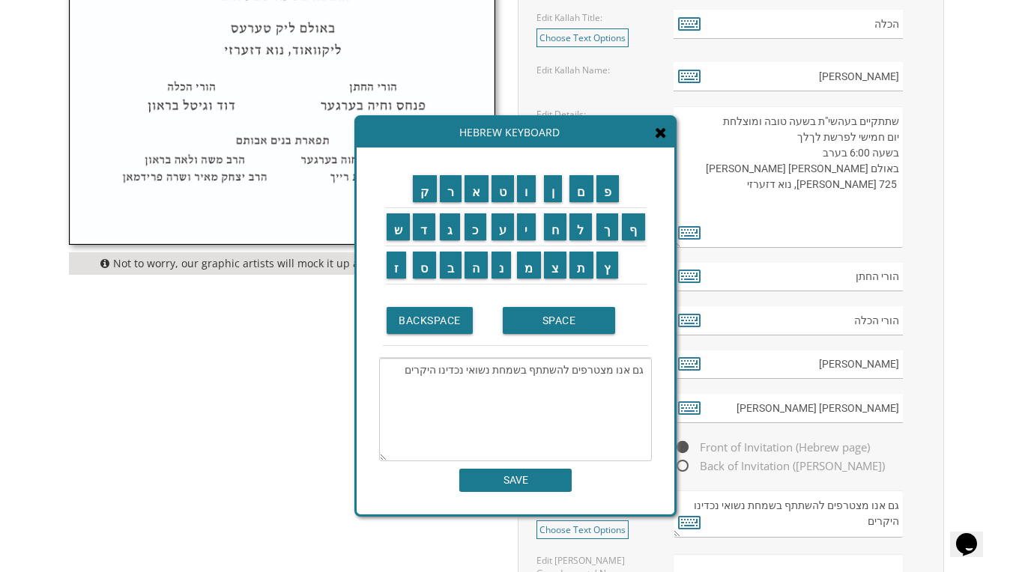
click at [731, 448] on span "Front of Invitation (Hebrew page)" at bounding box center [771, 447] width 196 height 19
click at [683, 448] on input "Front of Invitation (Hebrew page)" at bounding box center [678, 448] width 10 height 10
click at [595, 524] on link "Choose Text Options" at bounding box center [582, 530] width 92 height 19
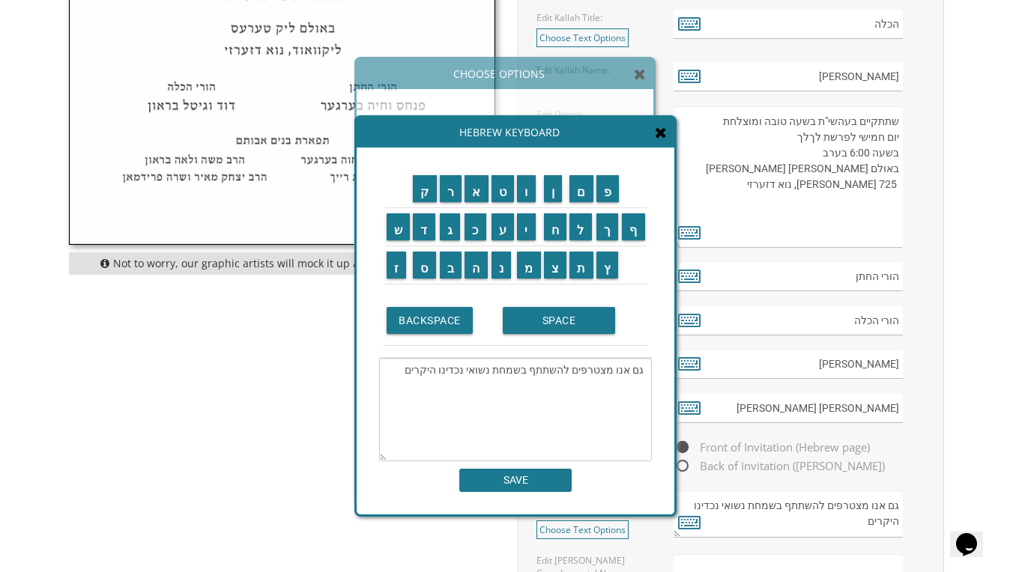
click at [551, 485] on input "SAVE" at bounding box center [515, 480] width 112 height 23
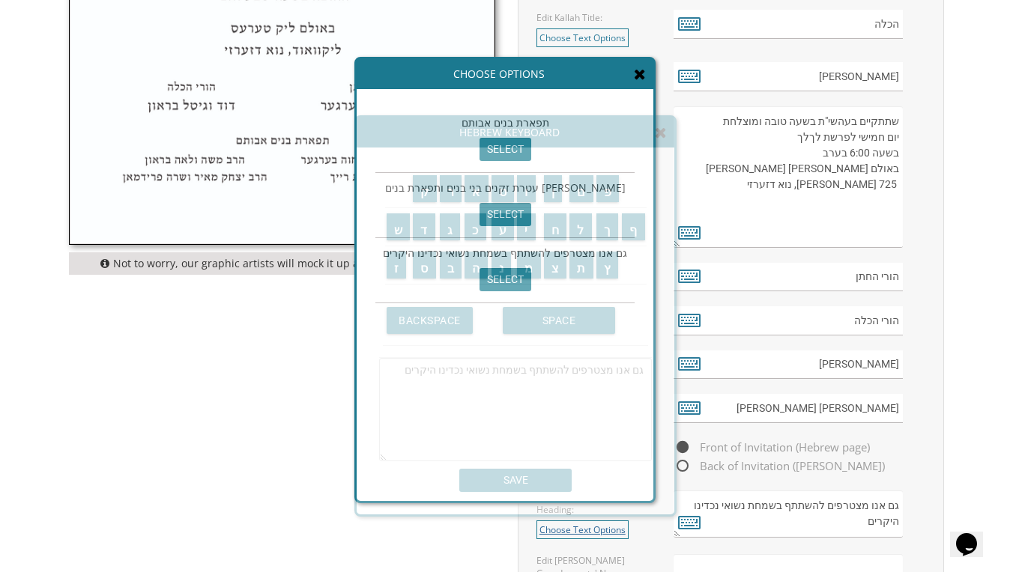
click at [567, 532] on link "Choose Text Options" at bounding box center [582, 530] width 92 height 19
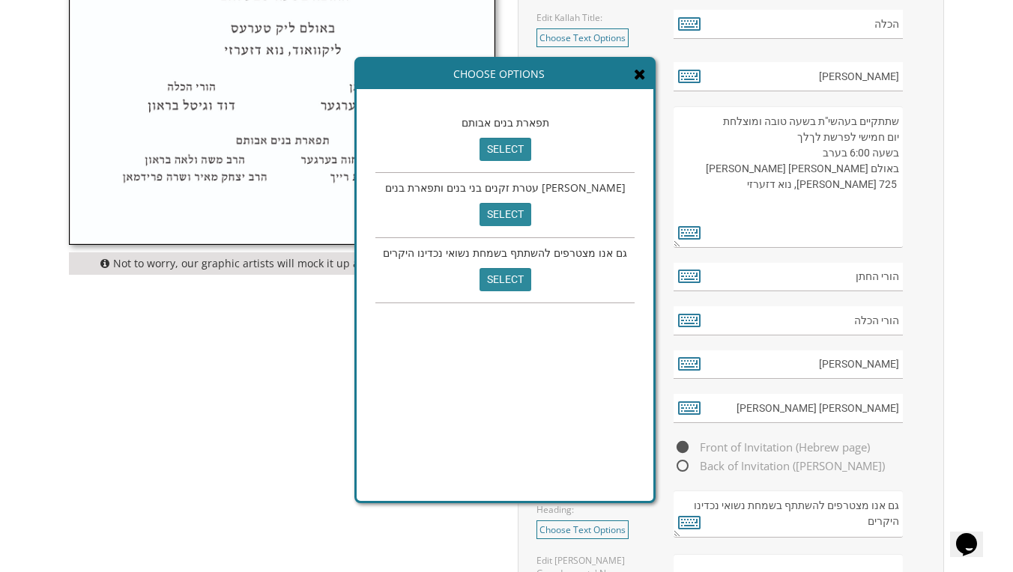
click at [513, 142] on input "select" at bounding box center [505, 149] width 52 height 23
type textarea "תפארת בנים אבותם"
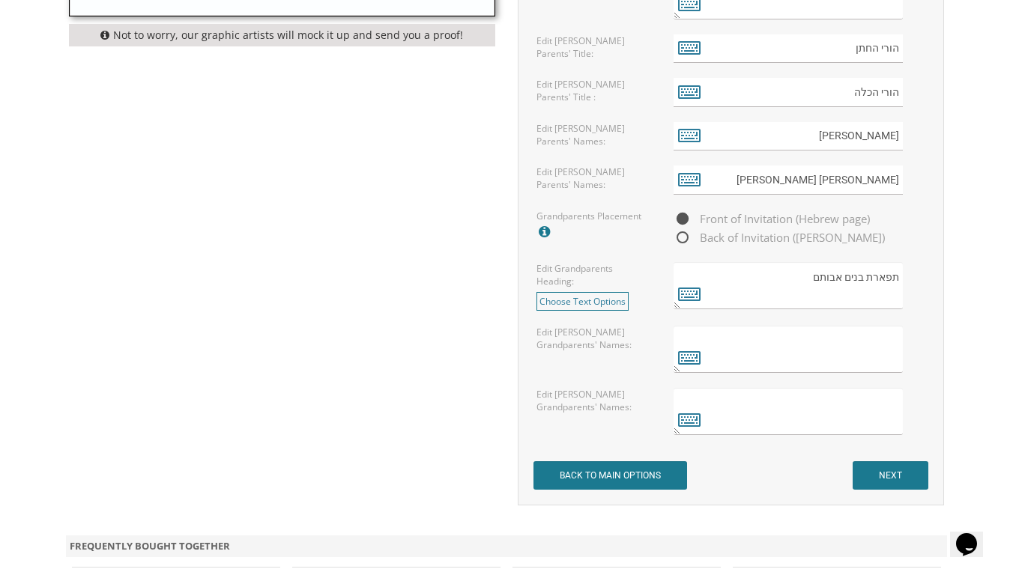
scroll to position [1126, 0]
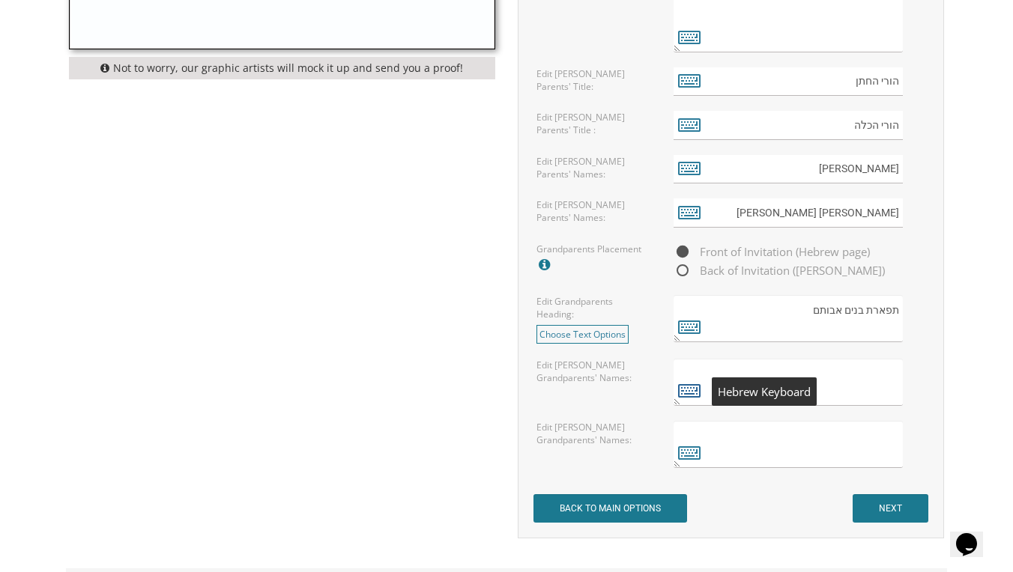
click at [693, 393] on icon at bounding box center [689, 390] width 22 height 21
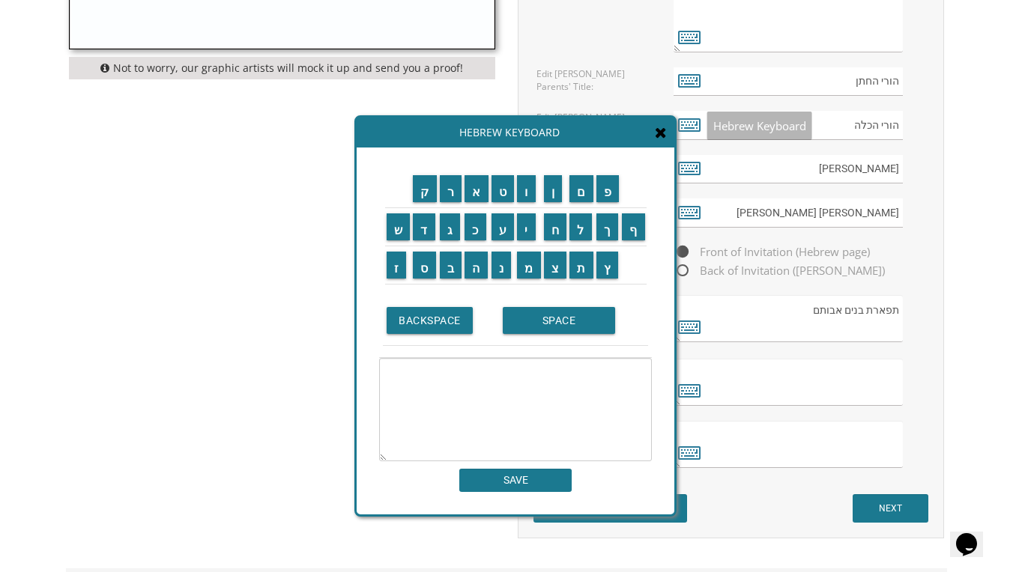
click at [668, 130] on div "Hebrew Keyboard" at bounding box center [516, 133] width 318 height 30
click at [662, 142] on div "Hebrew Keyboard" at bounding box center [516, 133] width 318 height 30
click at [661, 139] on icon at bounding box center [661, 132] width 12 height 15
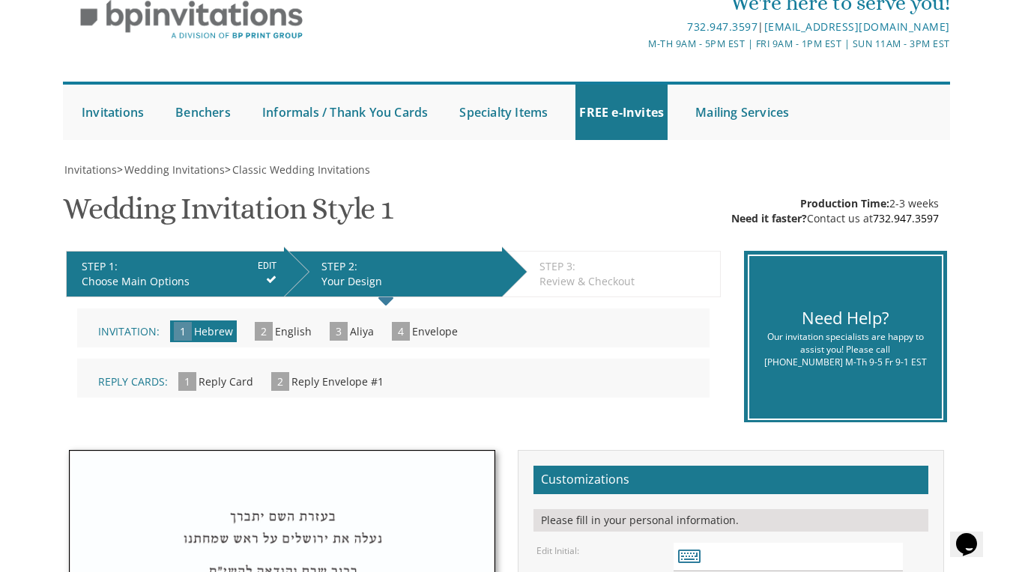
scroll to position [58, 0]
